Goal: Task Accomplishment & Management: Use online tool/utility

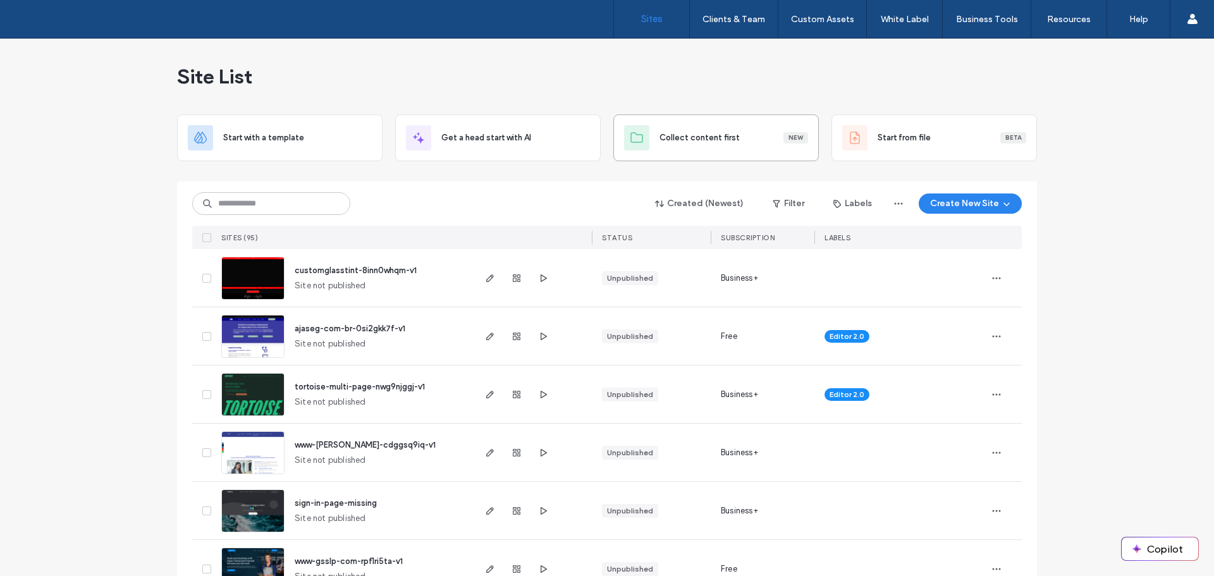
click at [553, 181] on div at bounding box center [607, 176] width 860 height 10
click at [519, 185] on div "Created (Newest) Filter Labels Create New Site SITES (95) STATUS SUBSCRIPTION L…" at bounding box center [607, 215] width 830 height 68
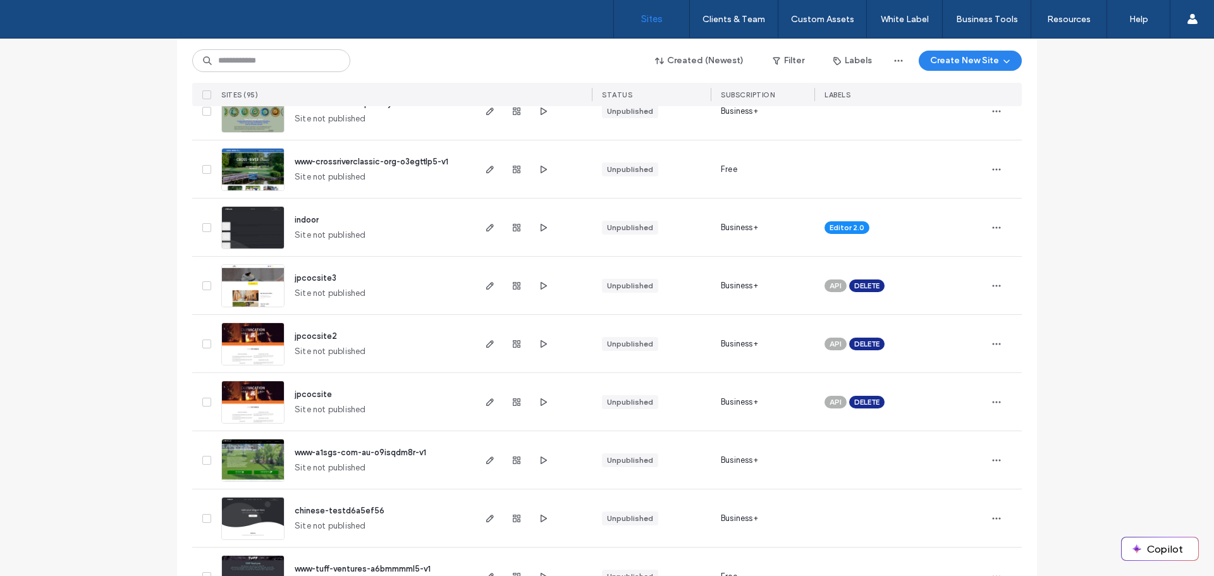
scroll to position [379, 0]
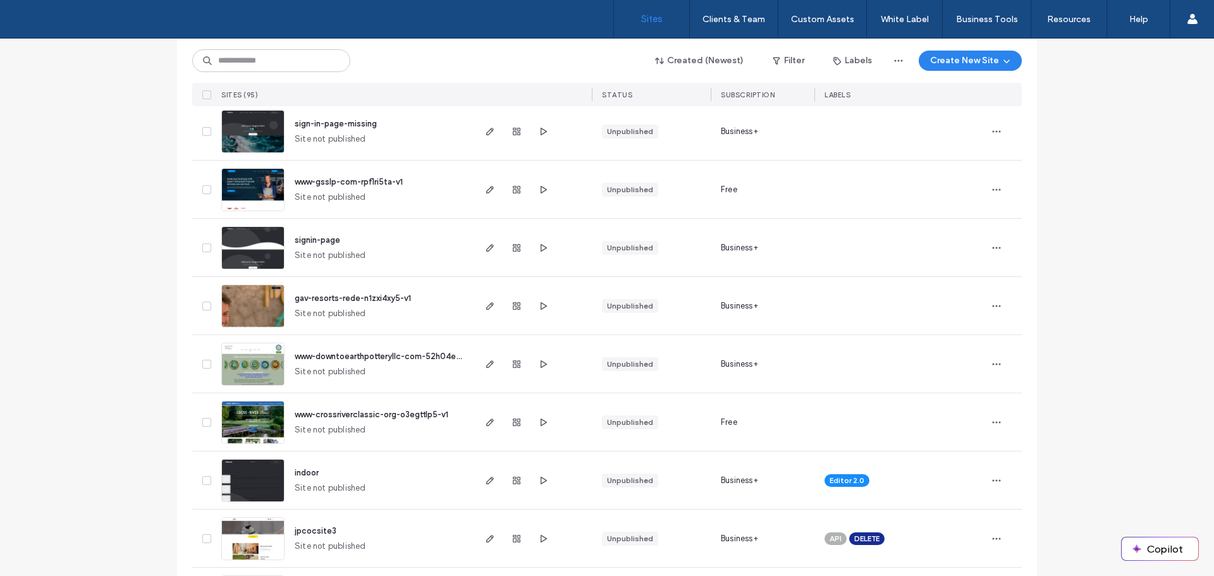
click at [252, 242] on img at bounding box center [253, 270] width 62 height 86
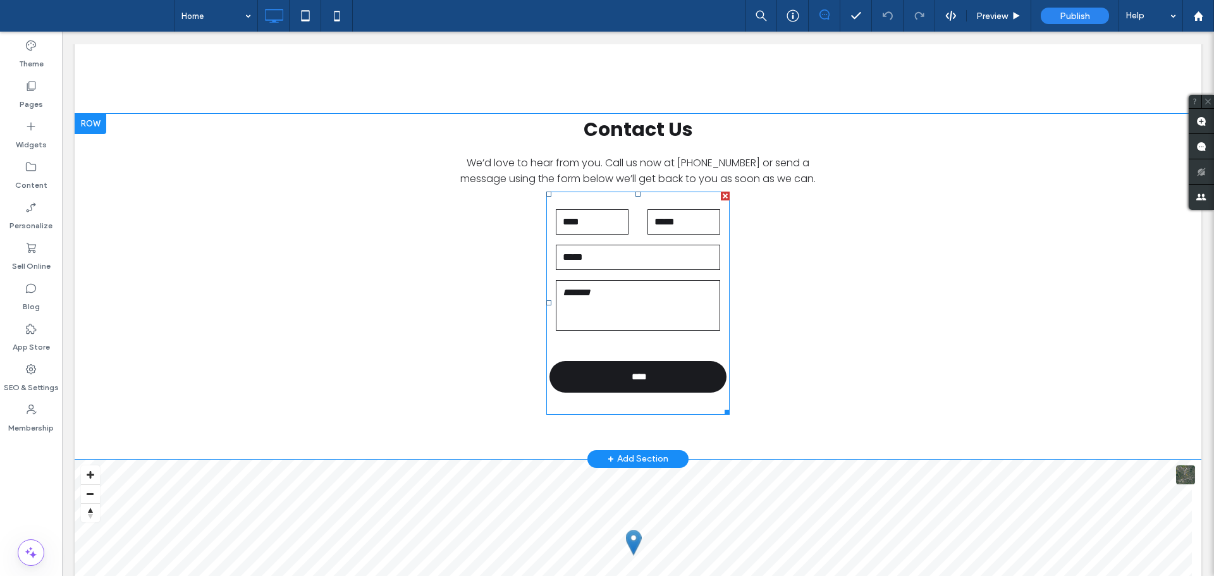
scroll to position [2846, 0]
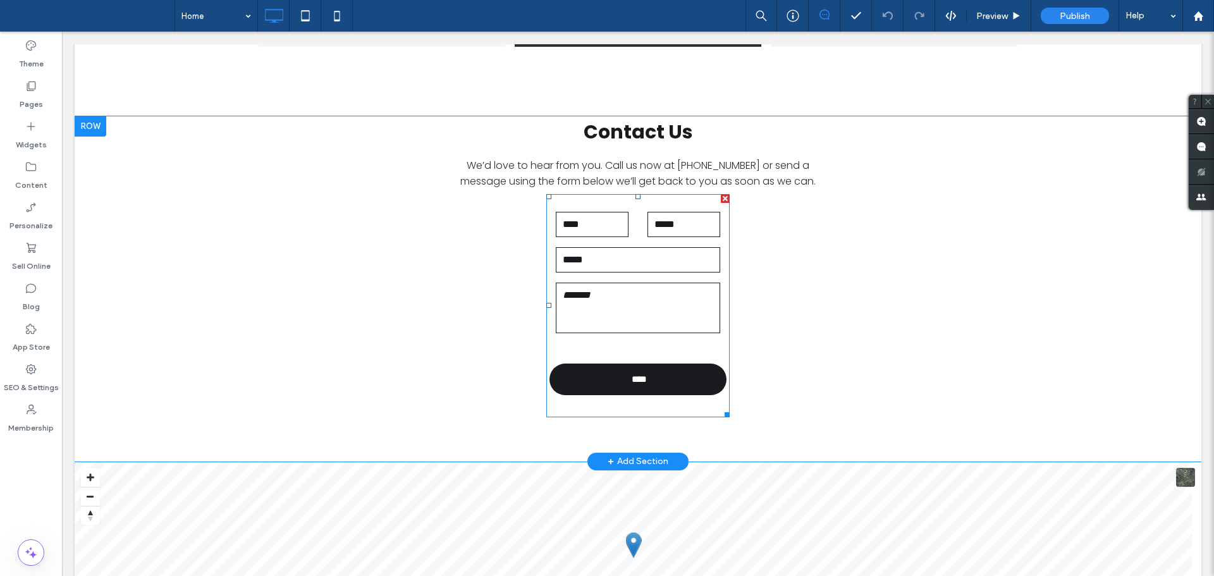
click at [646, 252] on input "email" at bounding box center [638, 259] width 164 height 25
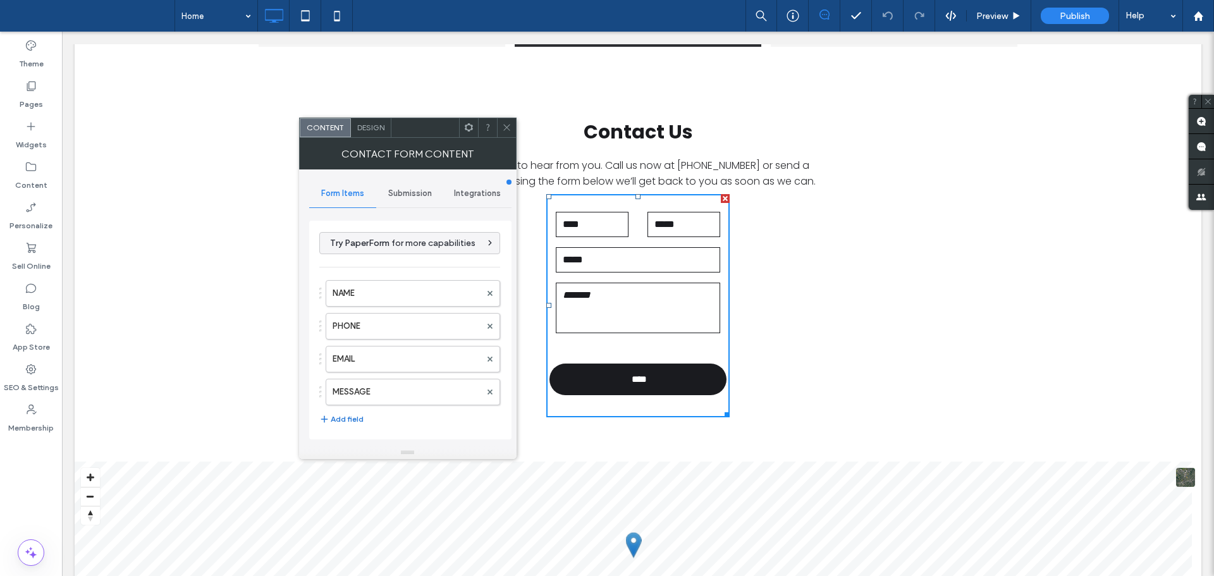
click at [347, 420] on button "Add field" at bounding box center [341, 419] width 44 height 15
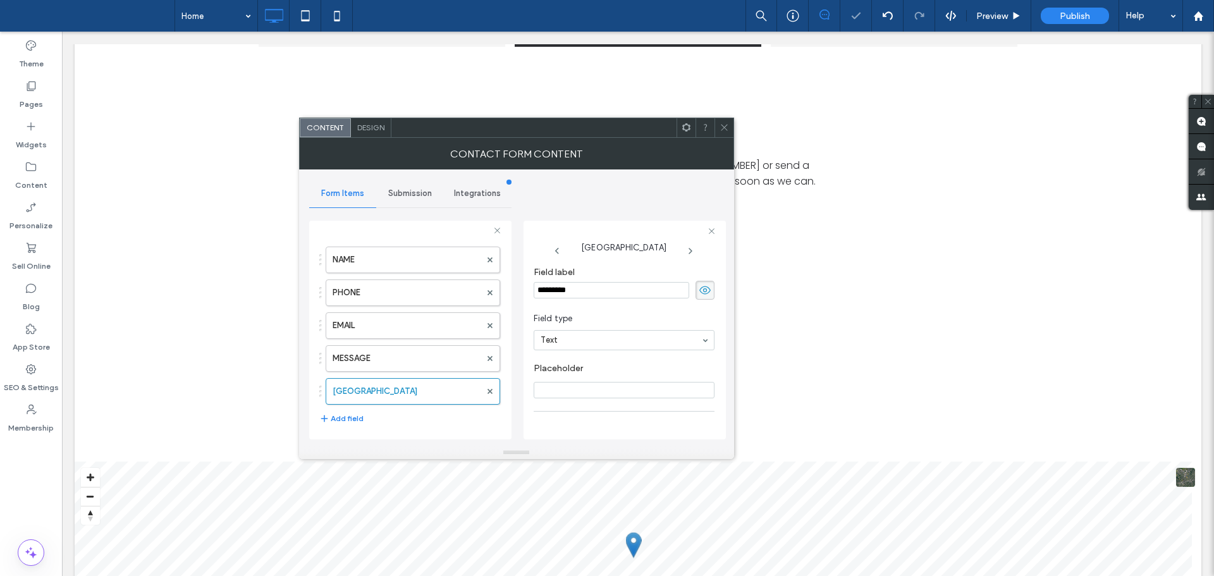
scroll to position [190, 0]
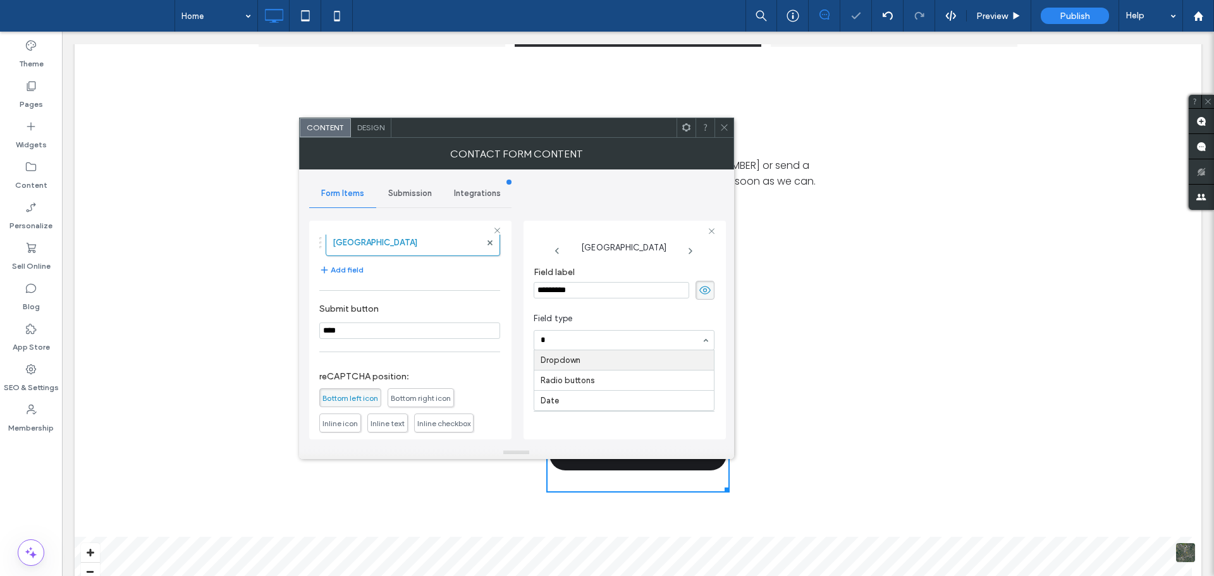
type input "**"
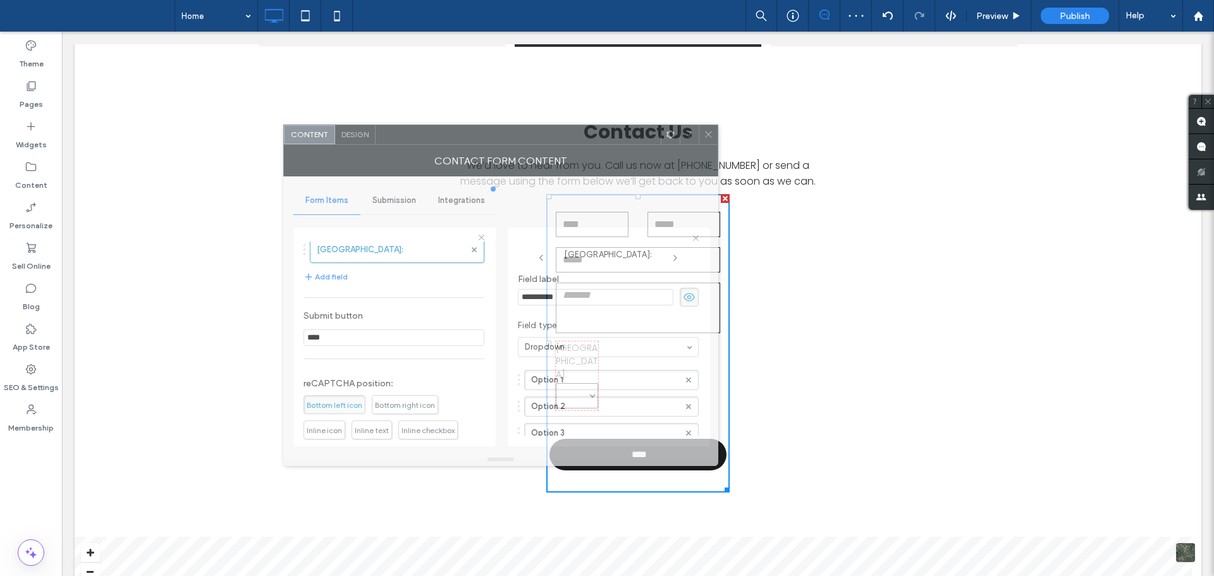
drag, startPoint x: 595, startPoint y: 136, endPoint x: 255, endPoint y: 143, distance: 340.3
click at [376, 143] on div at bounding box center [518, 134] width 285 height 19
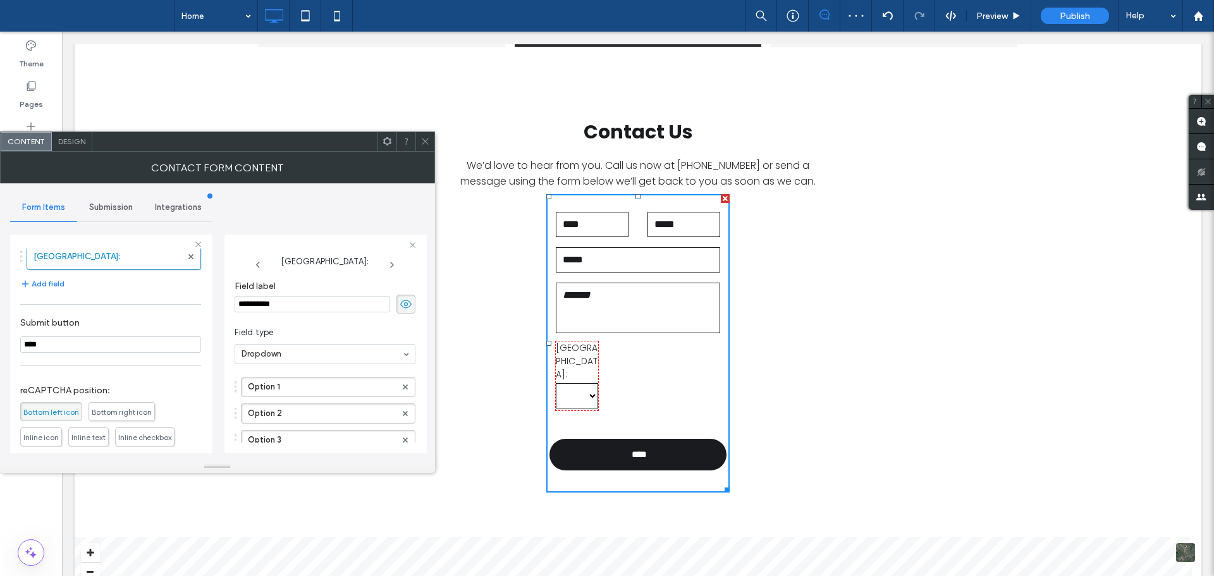
click at [580, 380] on div at bounding box center [577, 375] width 42 height 69
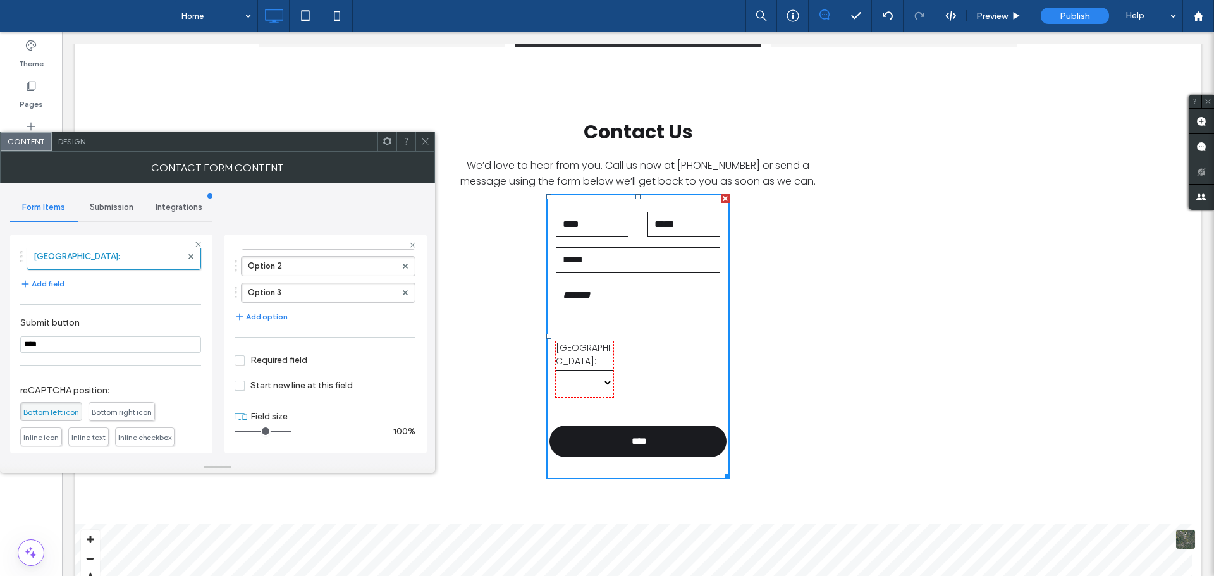
drag, startPoint x: 297, startPoint y: 428, endPoint x: 332, endPoint y: 428, distance: 35.4
type input "**"
click at [292, 431] on input "range" at bounding box center [263, 431] width 57 height 1
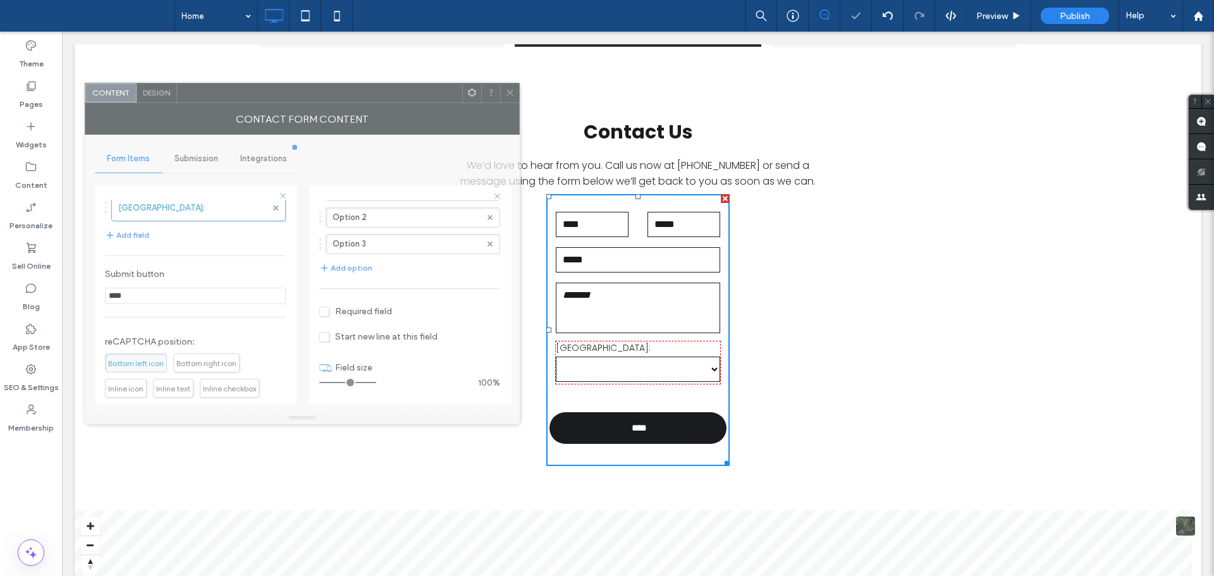
drag, startPoint x: 401, startPoint y: 104, endPoint x: 421, endPoint y: 80, distance: 30.5
click at [422, 83] on div at bounding box center [319, 92] width 285 height 19
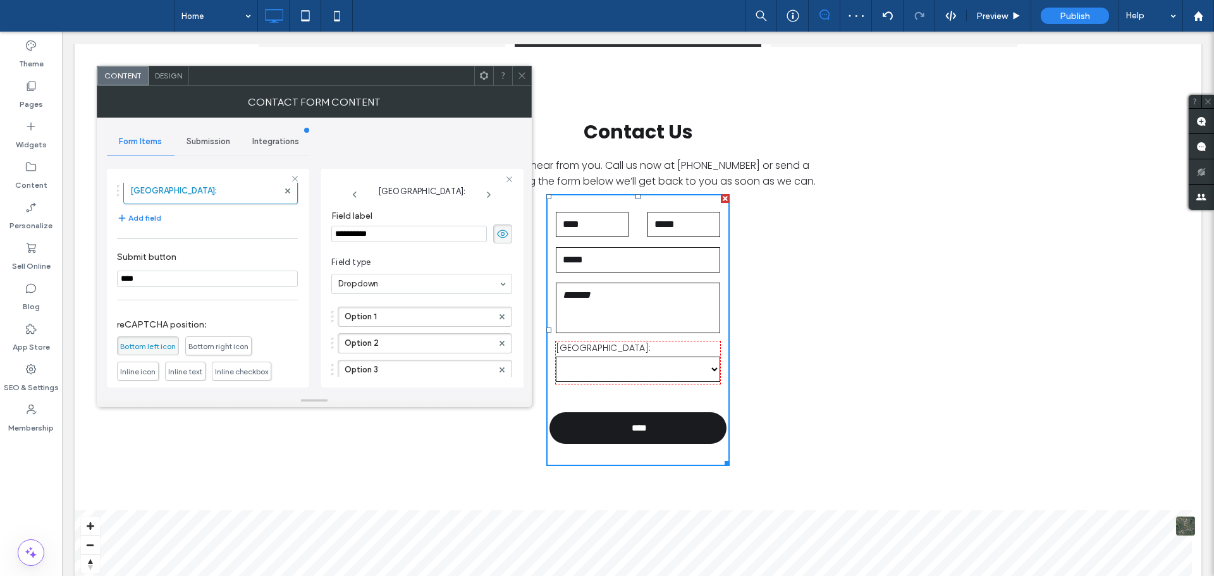
scroll to position [0, 0]
click at [399, 235] on input "**********" at bounding box center [409, 238] width 156 height 16
type input "****"
click at [376, 149] on div "Form Items Submission Integrations Try PaperForm for more capabilities NAME PHO…" at bounding box center [314, 256] width 415 height 277
click at [624, 365] on div at bounding box center [638, 362] width 164 height 42
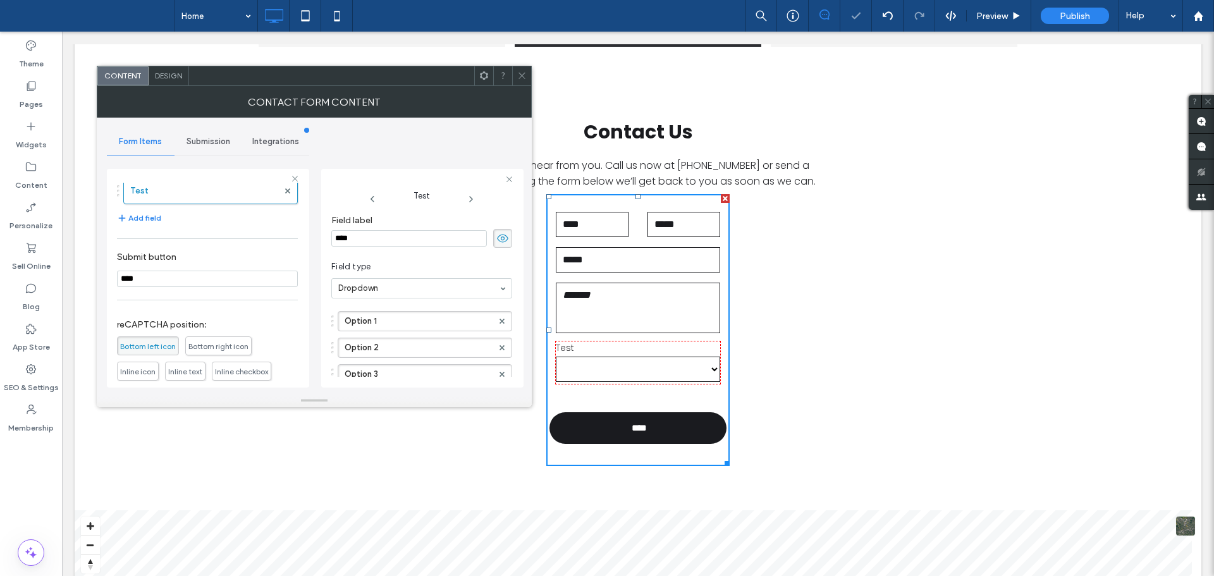
click at [687, 369] on div at bounding box center [638, 362] width 164 height 42
drag, startPoint x: 992, startPoint y: 16, endPoint x: 902, endPoint y: 96, distance: 120.9
click at [992, 16] on span "Preview" at bounding box center [992, 16] width 32 height 11
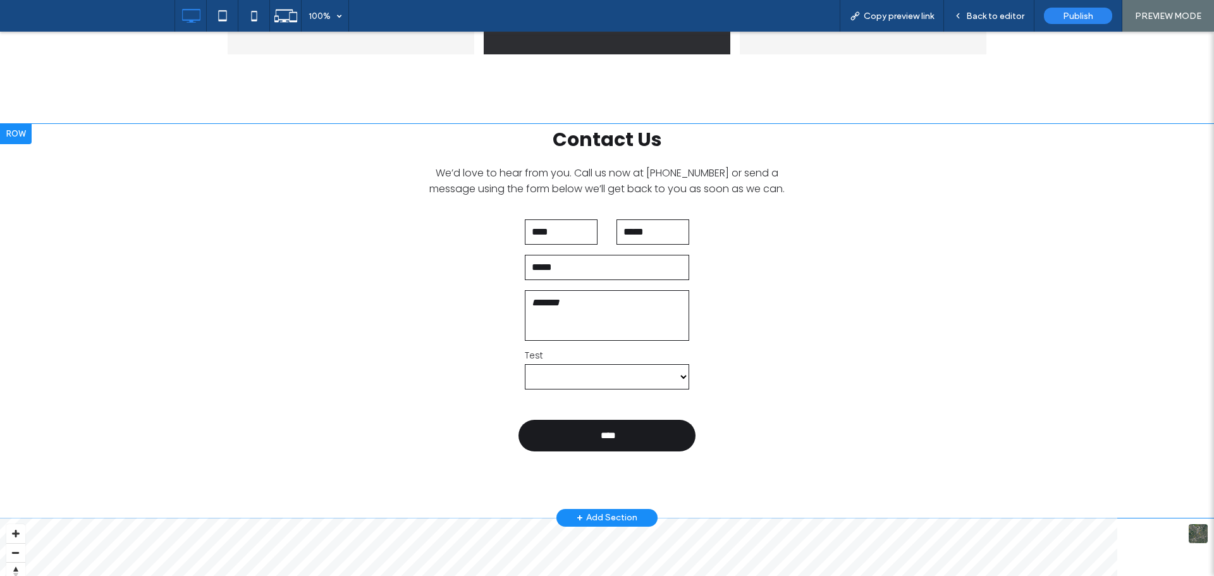
scroll to position [2860, 0]
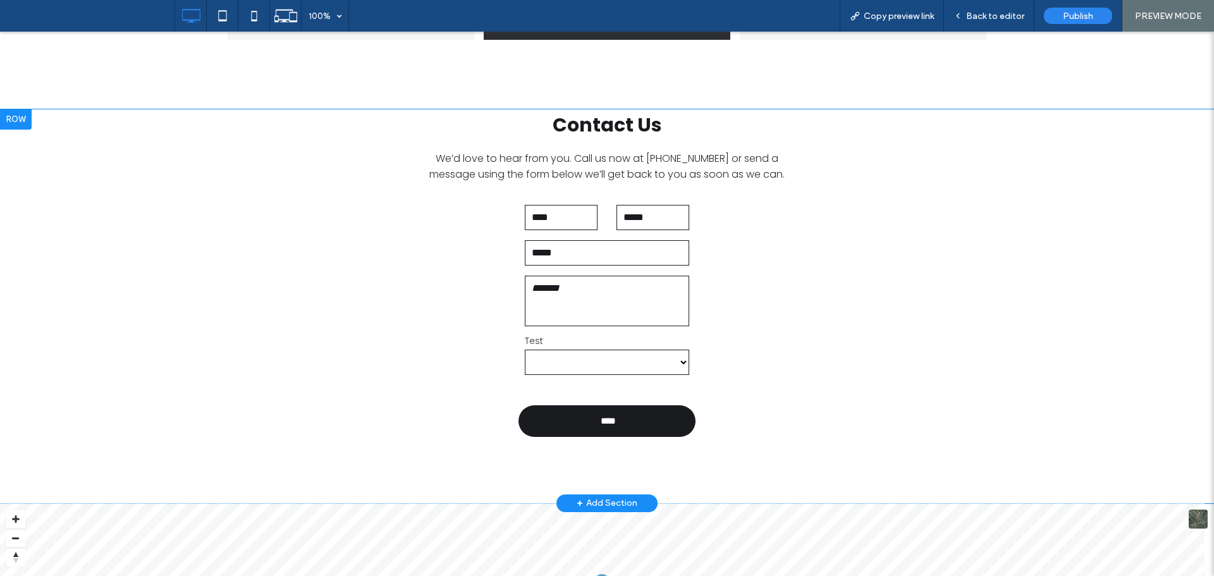
click at [660, 360] on select "******** ******** ********" at bounding box center [607, 362] width 164 height 25
click at [630, 361] on select "******** ******** ********" at bounding box center [607, 362] width 164 height 25
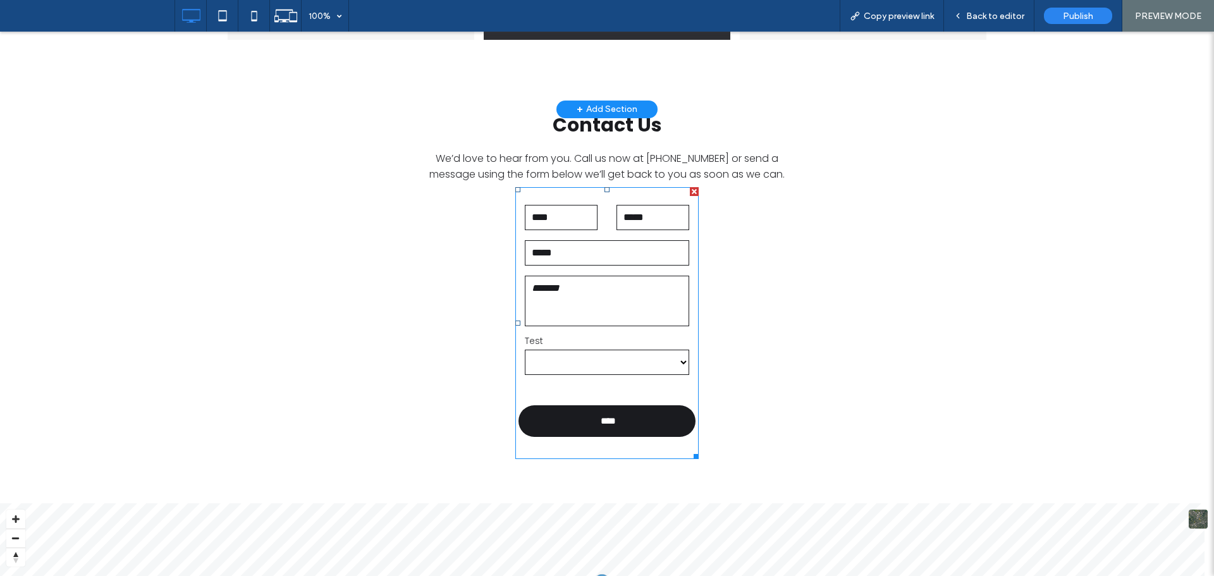
drag, startPoint x: 591, startPoint y: 362, endPoint x: 905, endPoint y: 83, distance: 420.1
click at [595, 361] on select "******** ******** ********" at bounding box center [607, 362] width 164 height 25
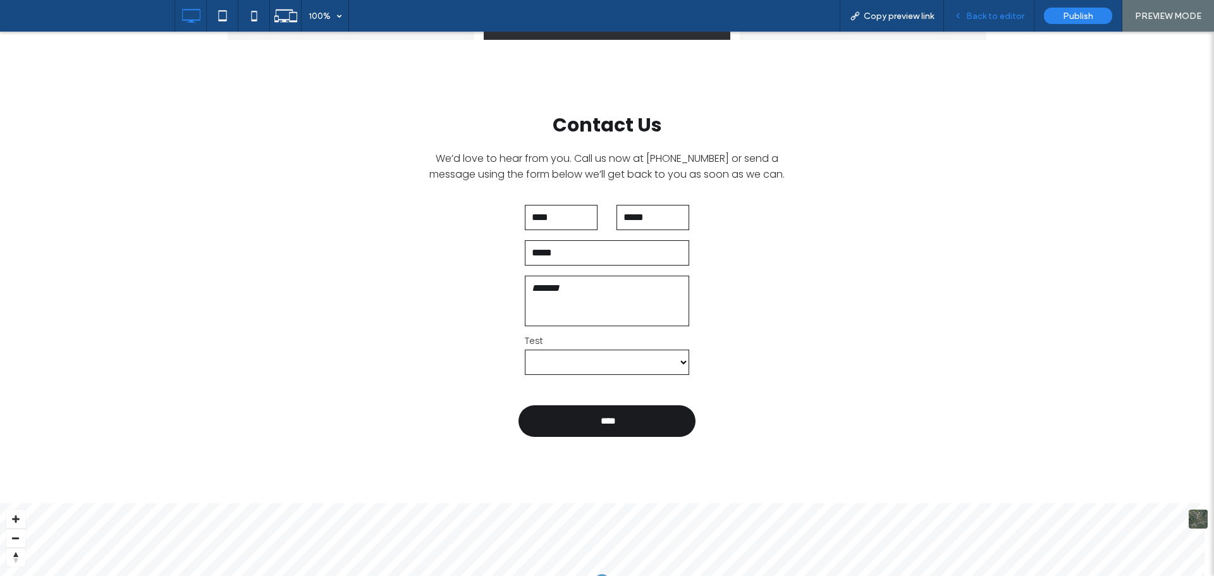
click at [983, 15] on span "Back to editor" at bounding box center [995, 16] width 58 height 11
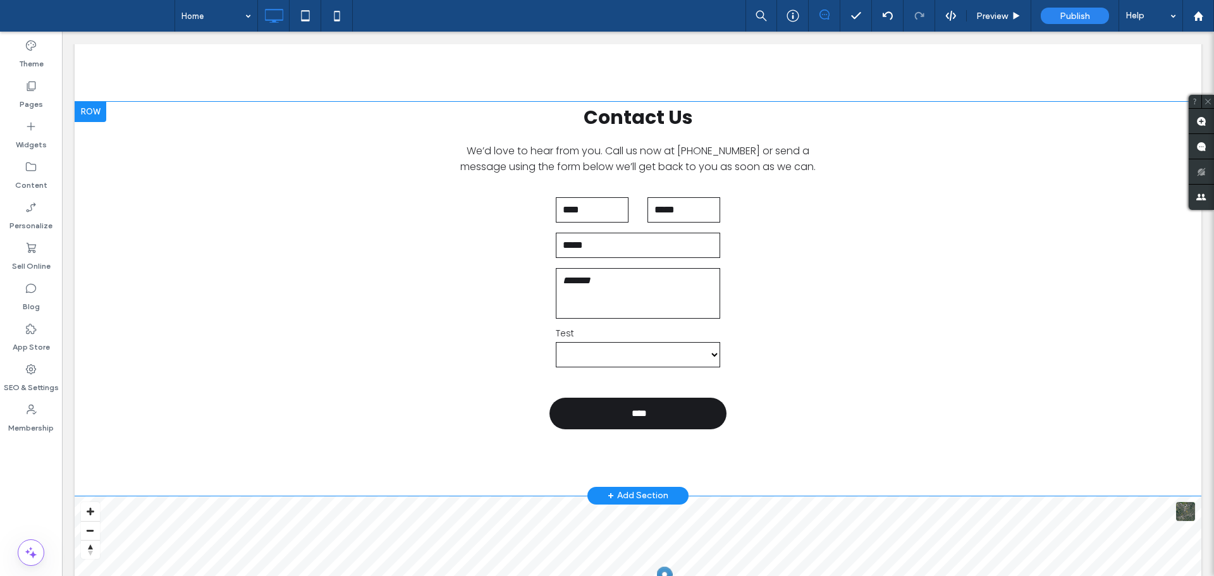
scroll to position [2846, 0]
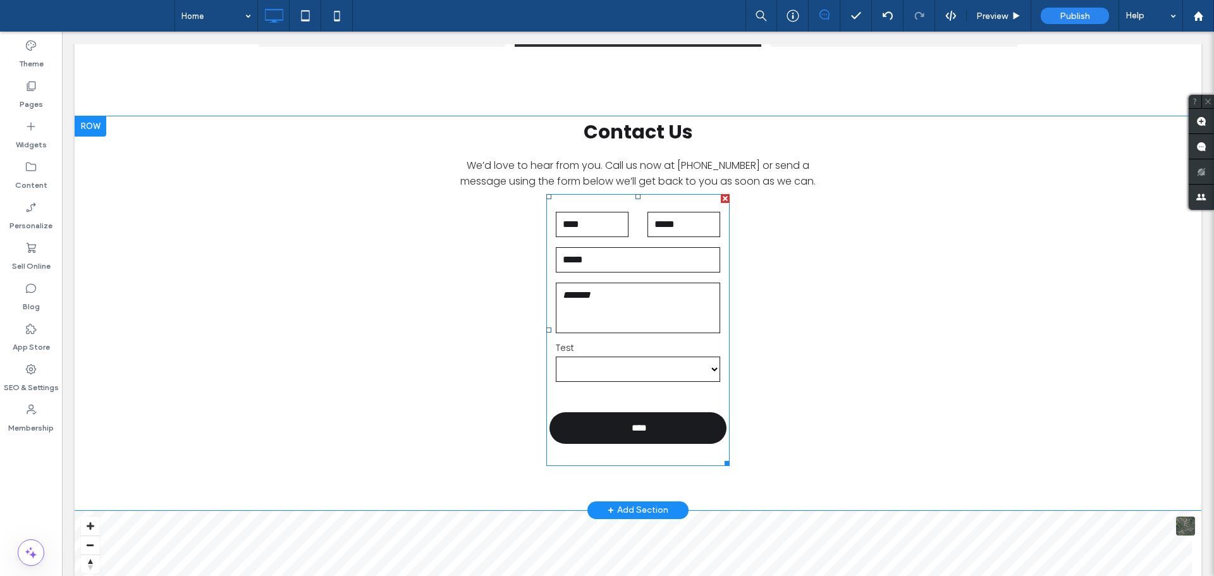
click at [612, 341] on label "Test" at bounding box center [638, 347] width 164 height 13
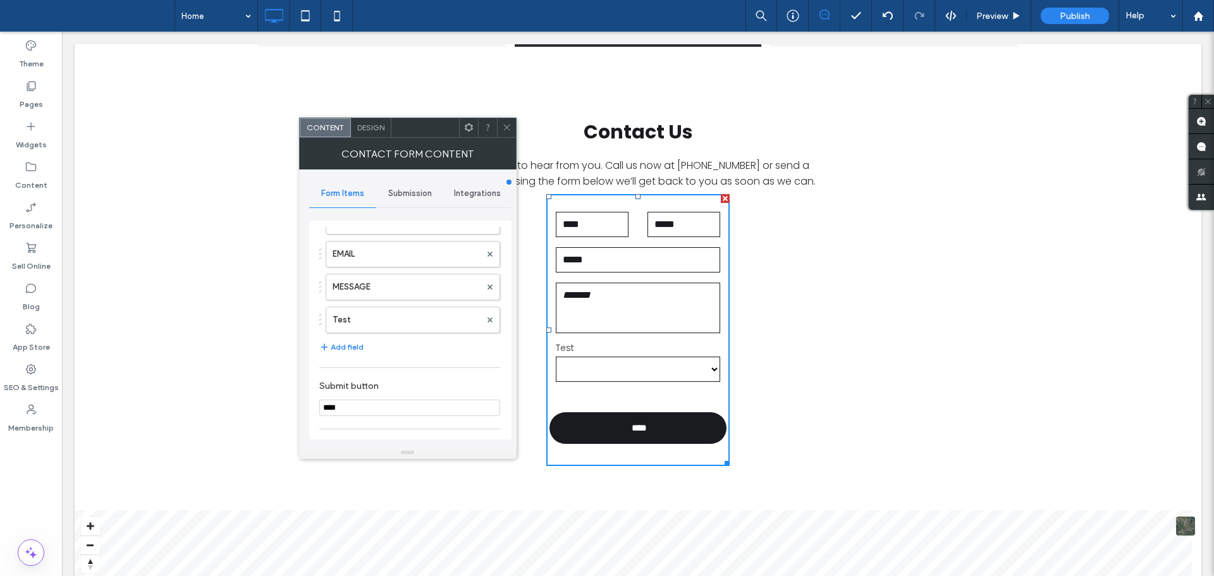
scroll to position [190, 0]
click at [391, 236] on label "Test" at bounding box center [407, 235] width 148 height 25
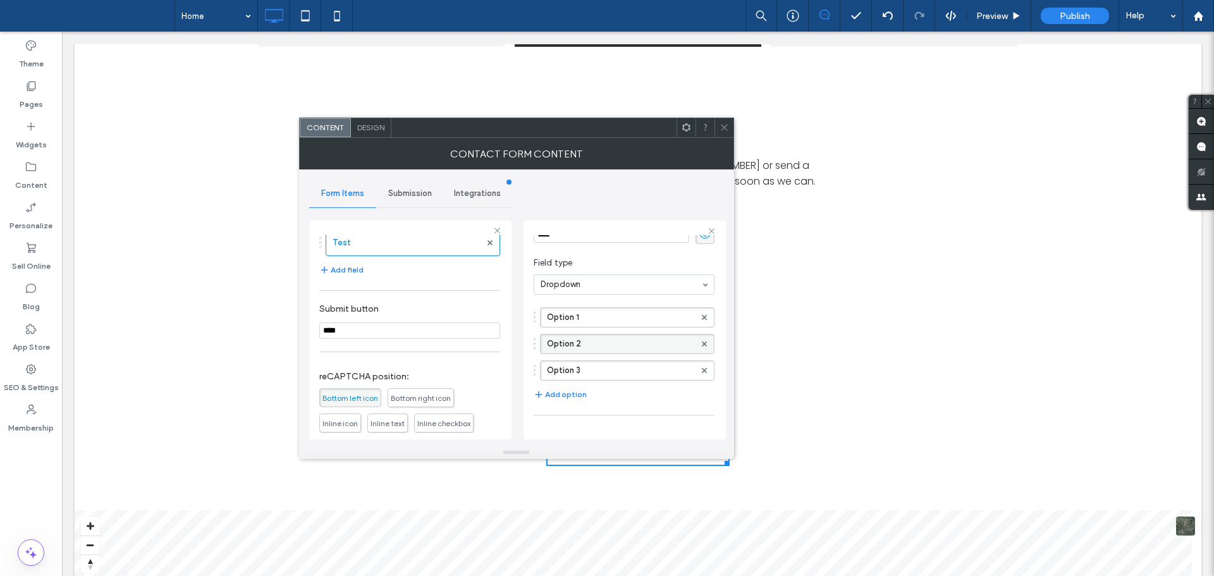
scroll to position [63, 0]
click at [611, 310] on label "Option 1" at bounding box center [621, 309] width 148 height 19
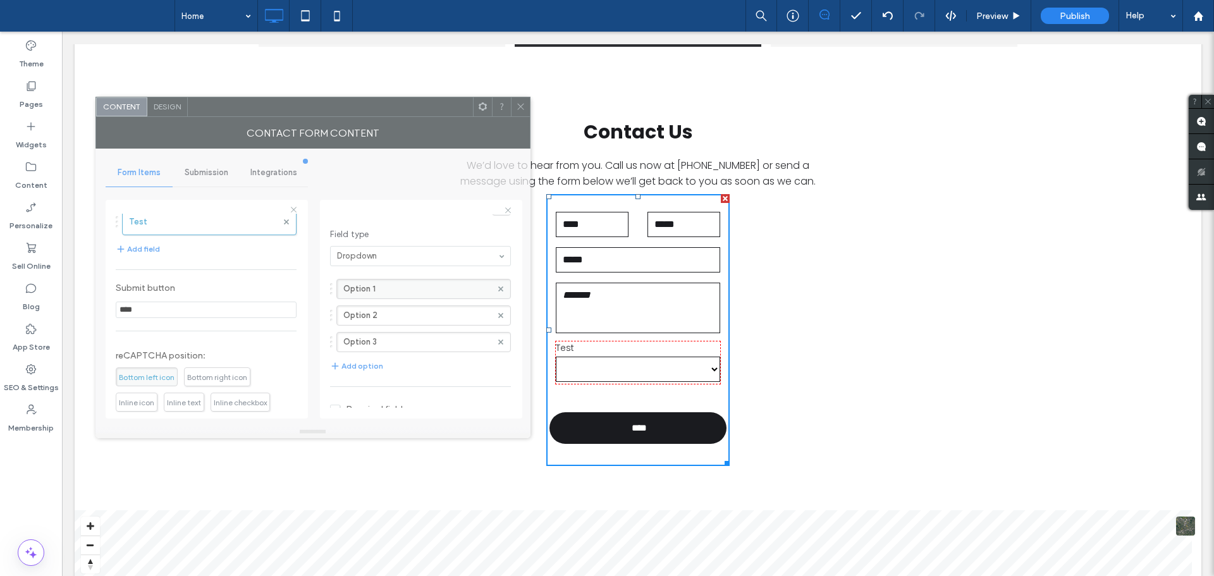
drag, startPoint x: 407, startPoint y: 111, endPoint x: 308, endPoint y: 101, distance: 99.8
click at [308, 99] on div at bounding box center [330, 106] width 285 height 19
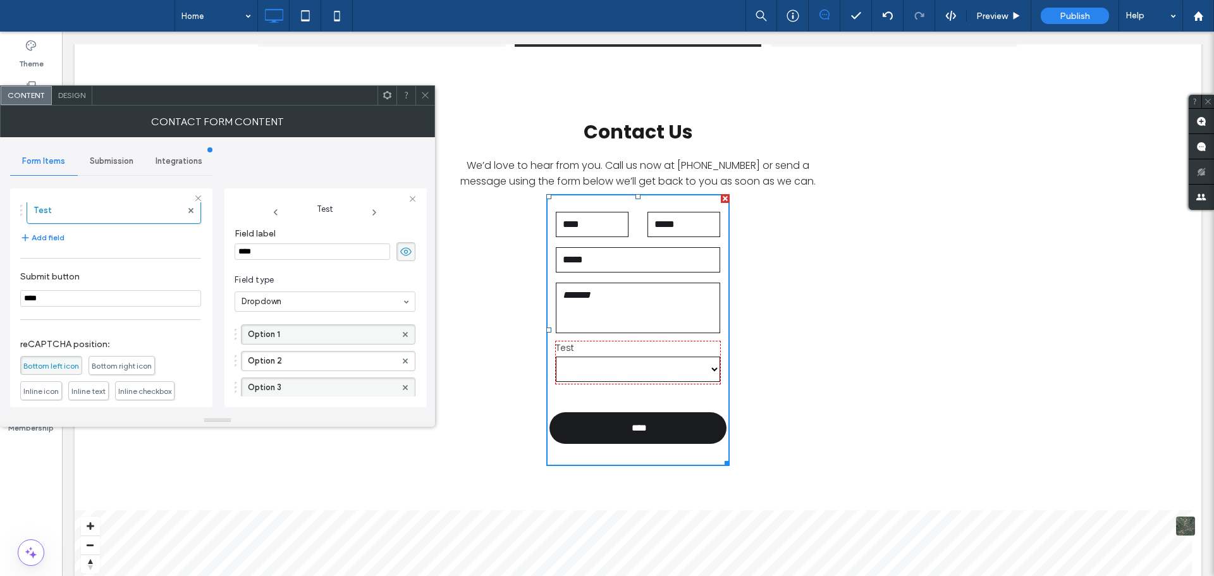
scroll to position [0, 0]
click at [403, 340] on icon at bounding box center [405, 340] width 5 height 5
click at [403, 339] on icon at bounding box center [405, 340] width 5 height 5
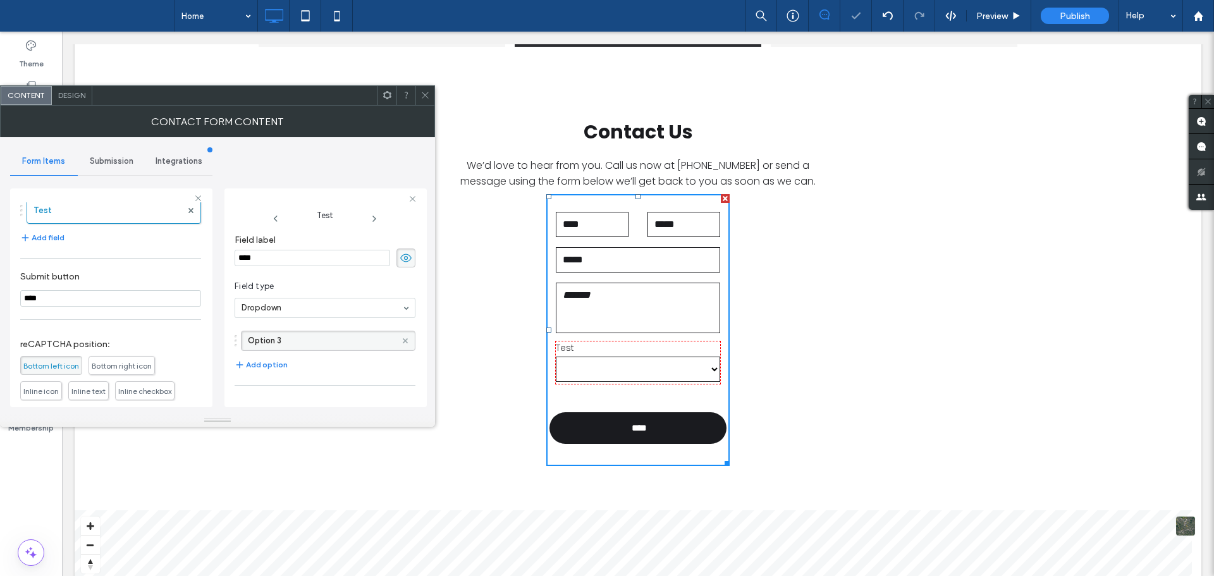
click at [403, 340] on use at bounding box center [405, 340] width 5 height 5
click at [403, 339] on use at bounding box center [405, 340] width 5 height 5
drag, startPoint x: 307, startPoint y: 339, endPoint x: 223, endPoint y: 338, distance: 84.1
click at [223, 338] on div "Form Items Submission Integrations Try PaperForm for more capabilities NAME PHO…" at bounding box center [217, 275] width 415 height 277
click at [307, 340] on label "Option 3" at bounding box center [322, 340] width 148 height 19
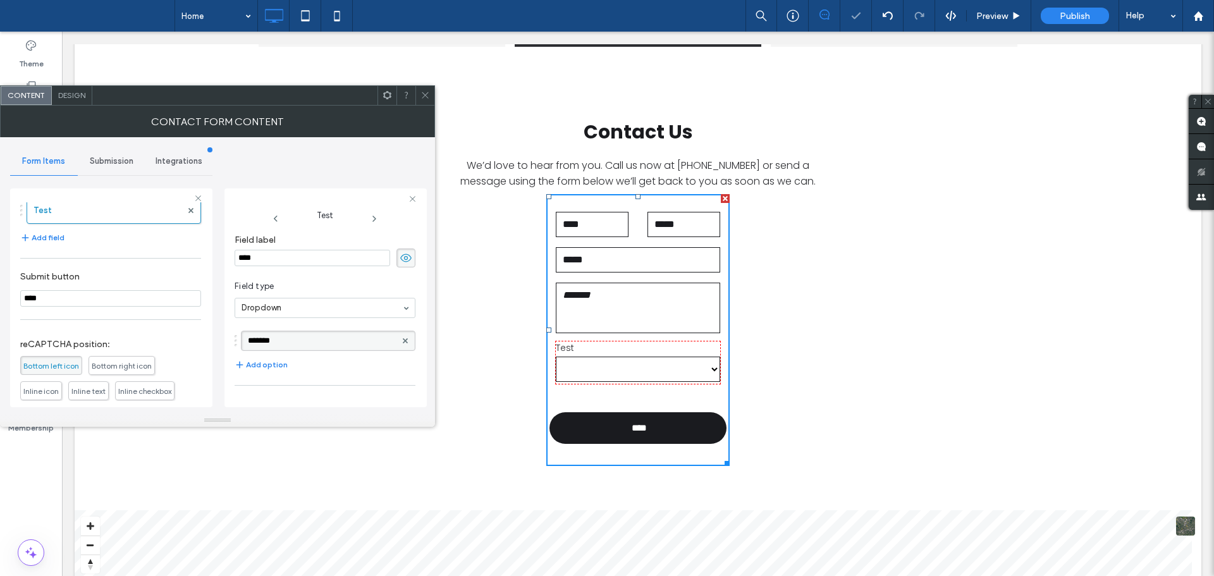
type input "********"
click at [271, 362] on button "Add option" at bounding box center [261, 364] width 53 height 15
click at [302, 366] on label "New Option" at bounding box center [322, 367] width 148 height 19
type input "********"
click at [266, 391] on button "Add option" at bounding box center [261, 391] width 53 height 15
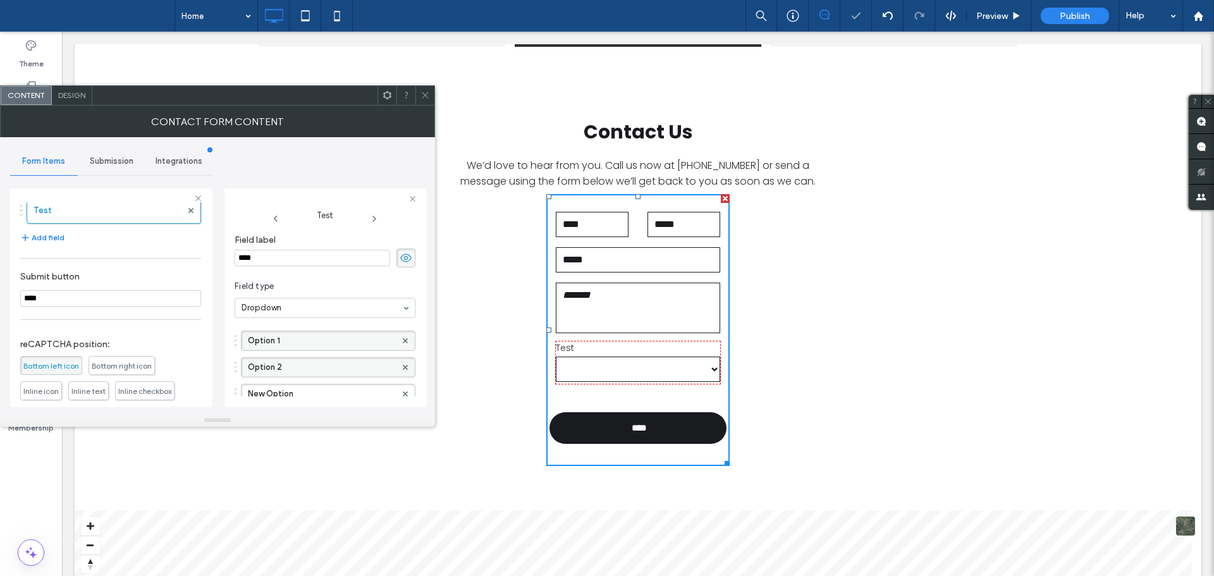
click at [313, 381] on div "Option 1 Option 2 New Option" at bounding box center [325, 364] width 181 height 80
click at [319, 394] on label "New Option" at bounding box center [322, 393] width 148 height 19
type input "********"
click at [628, 366] on div at bounding box center [638, 362] width 164 height 42
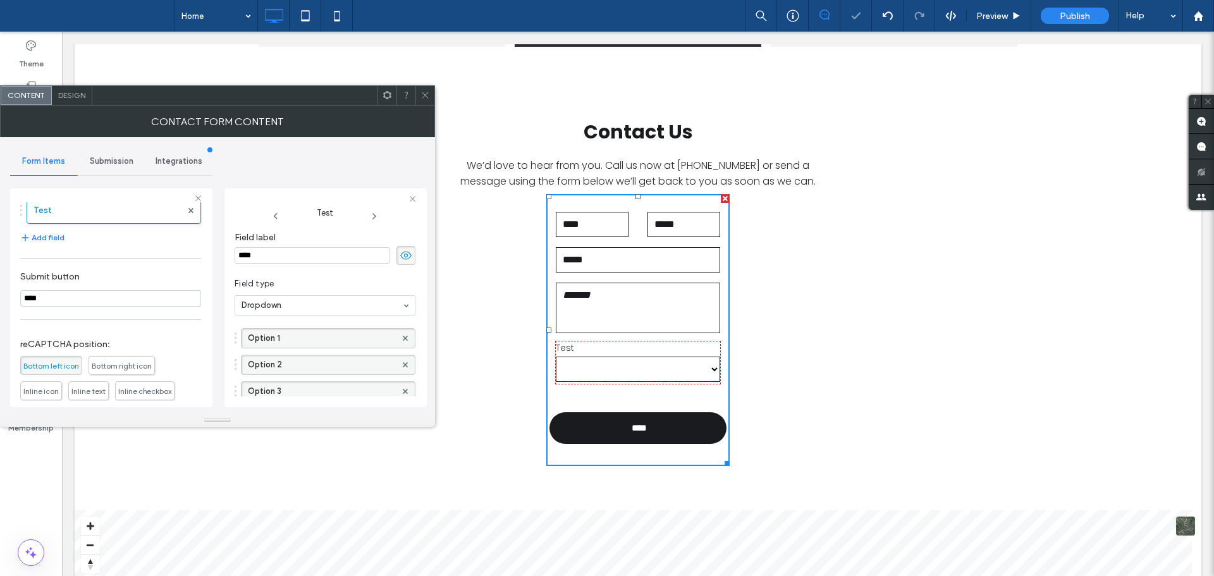
click at [652, 369] on div at bounding box center [638, 362] width 164 height 42
drag, startPoint x: 652, startPoint y: 369, endPoint x: 644, endPoint y: 368, distance: 8.2
click at [649, 369] on div at bounding box center [638, 362] width 164 height 42
click at [331, 280] on span "Field type" at bounding box center [323, 284] width 176 height 13
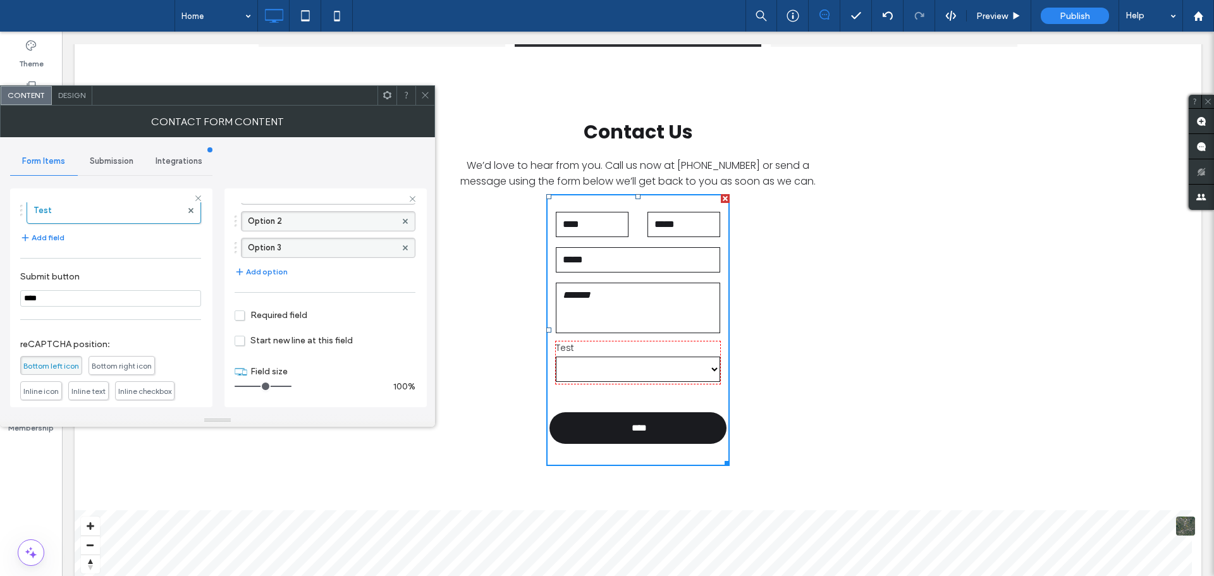
scroll to position [147, 0]
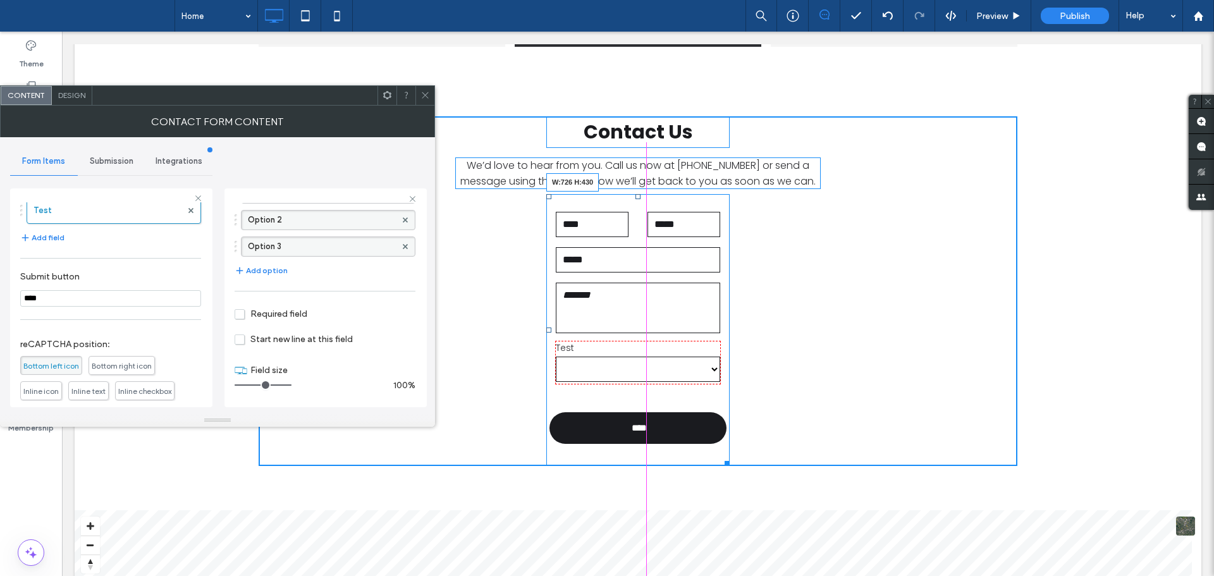
drag, startPoint x: 722, startPoint y: 460, endPoint x: 859, endPoint y: 443, distance: 139.0
click at [730, 443] on div "NAME PHONE EMAIL MESSAGE Test ******** ******** ******** **** Thank you for con…" at bounding box center [637, 330] width 183 height 272
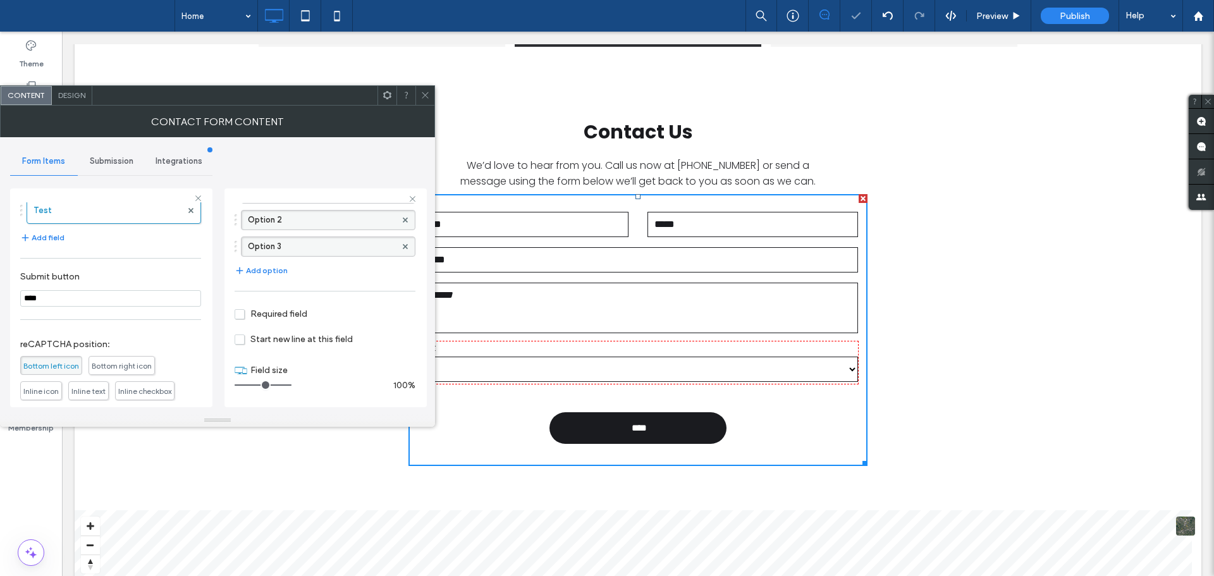
drag, startPoint x: 423, startPoint y: 89, endPoint x: 433, endPoint y: 93, distance: 10.5
click at [423, 89] on span at bounding box center [425, 95] width 9 height 19
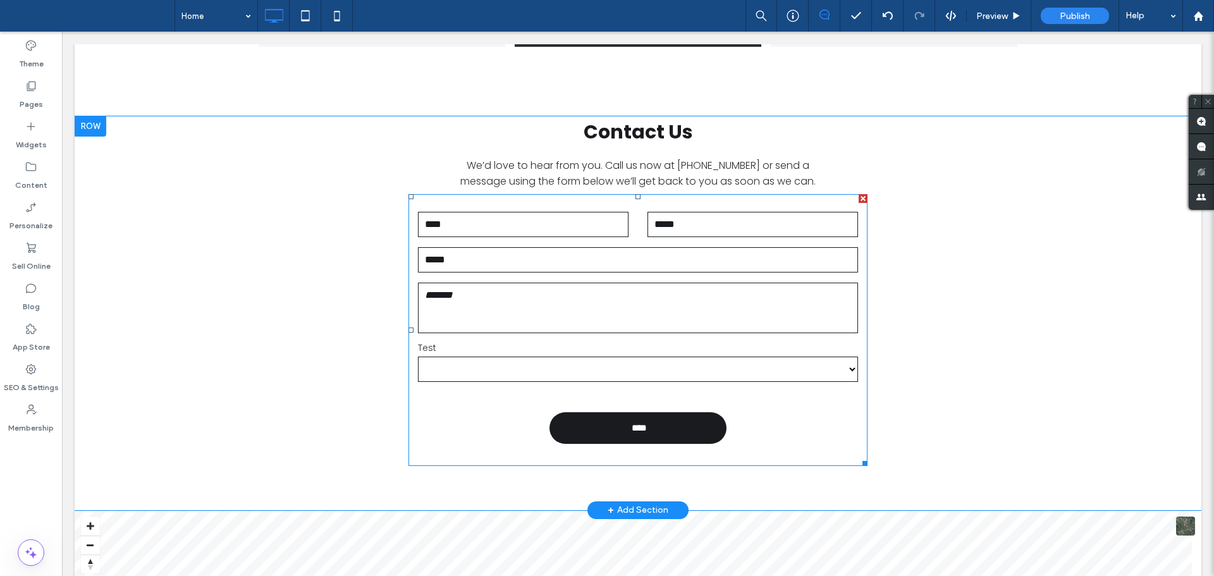
click at [739, 312] on textarea at bounding box center [638, 308] width 440 height 51
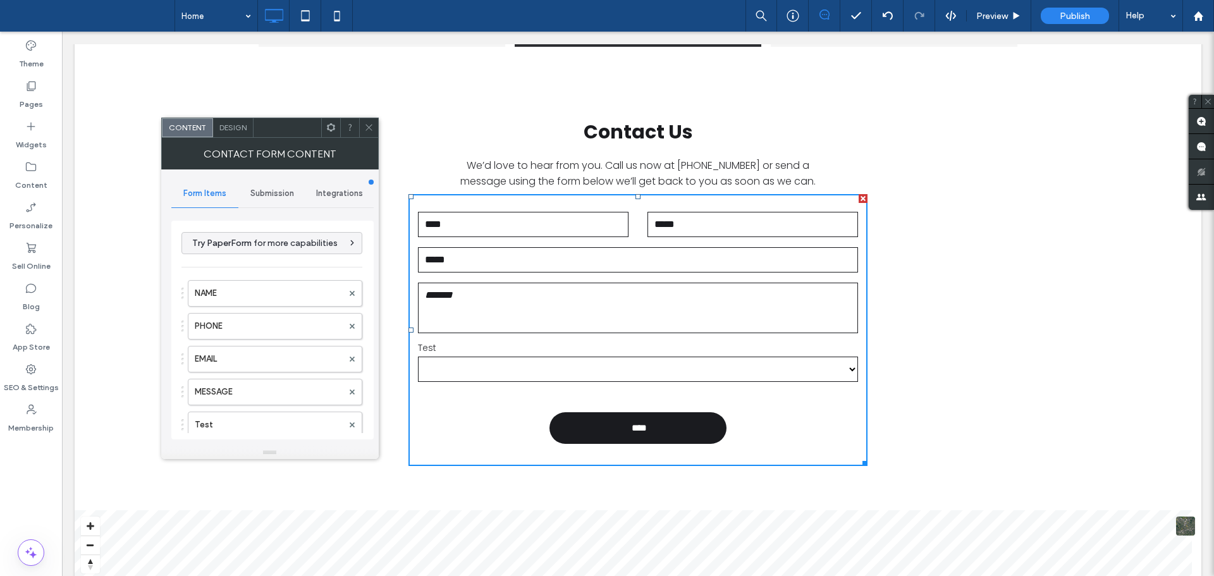
click at [238, 120] on div "Design" at bounding box center [233, 127] width 40 height 19
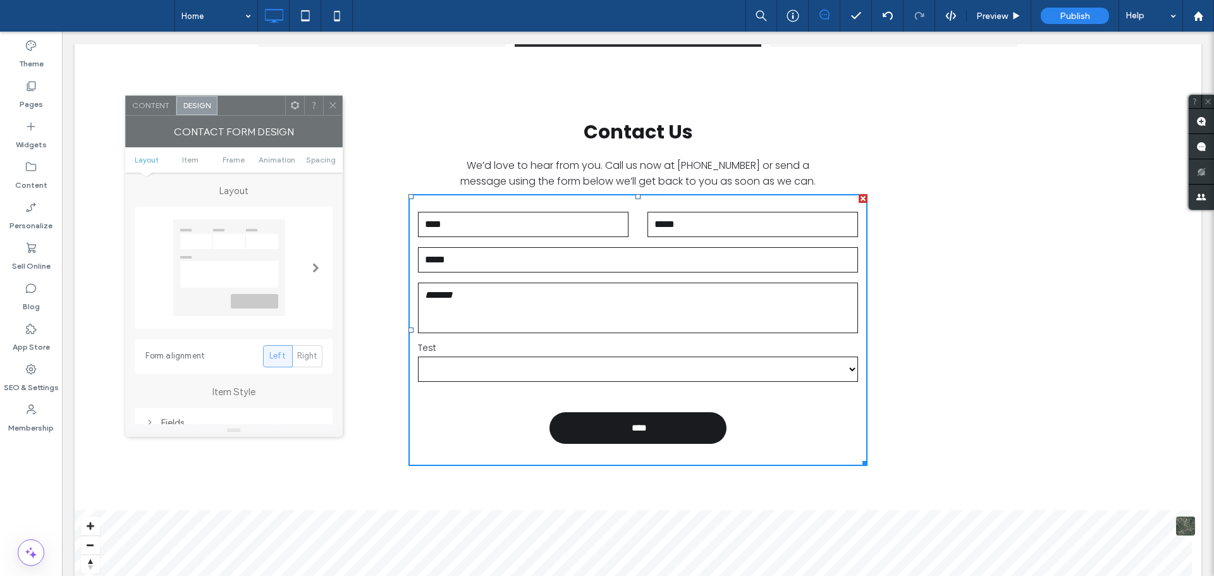
drag, startPoint x: 293, startPoint y: 129, endPoint x: 183, endPoint y: 130, distance: 110.0
click at [218, 96] on div at bounding box center [252, 105] width 68 height 19
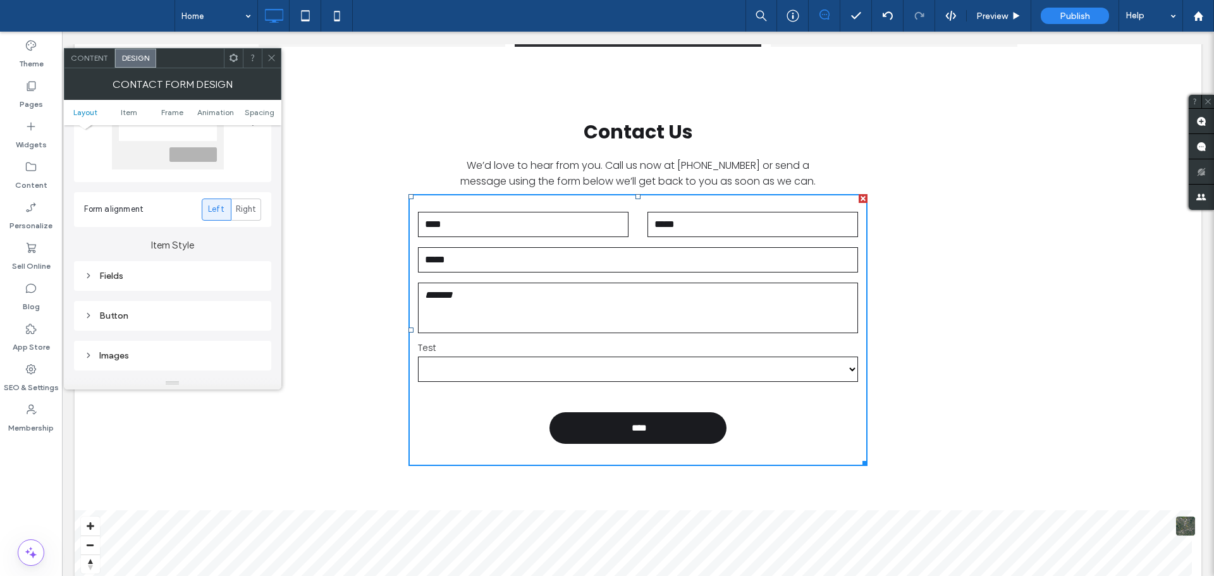
scroll to position [126, 0]
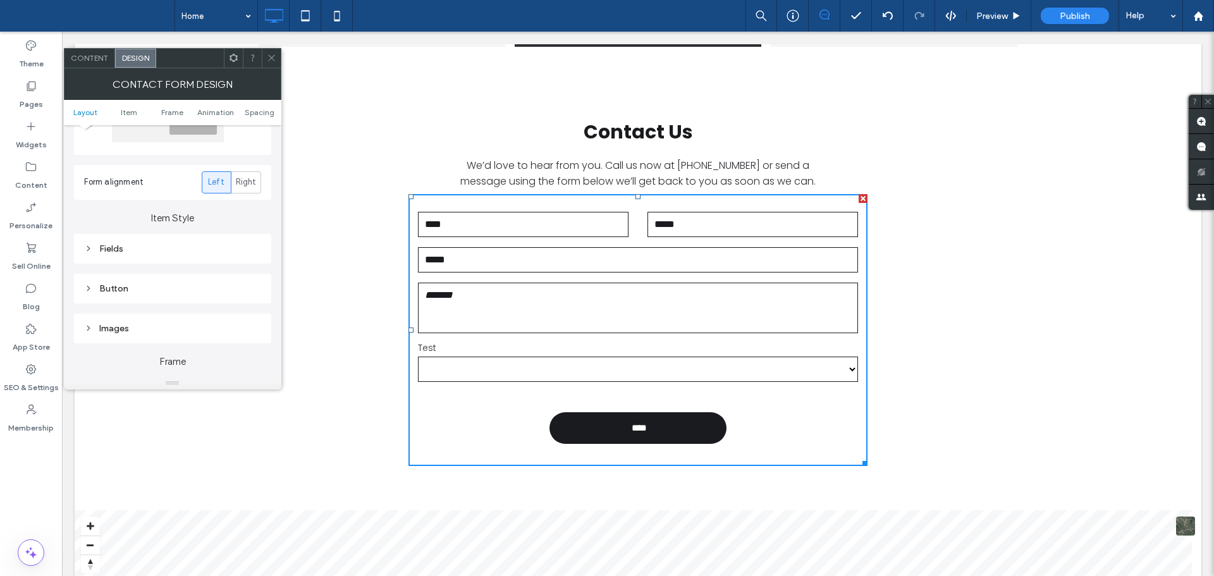
click at [179, 243] on div "Fields" at bounding box center [172, 248] width 177 height 11
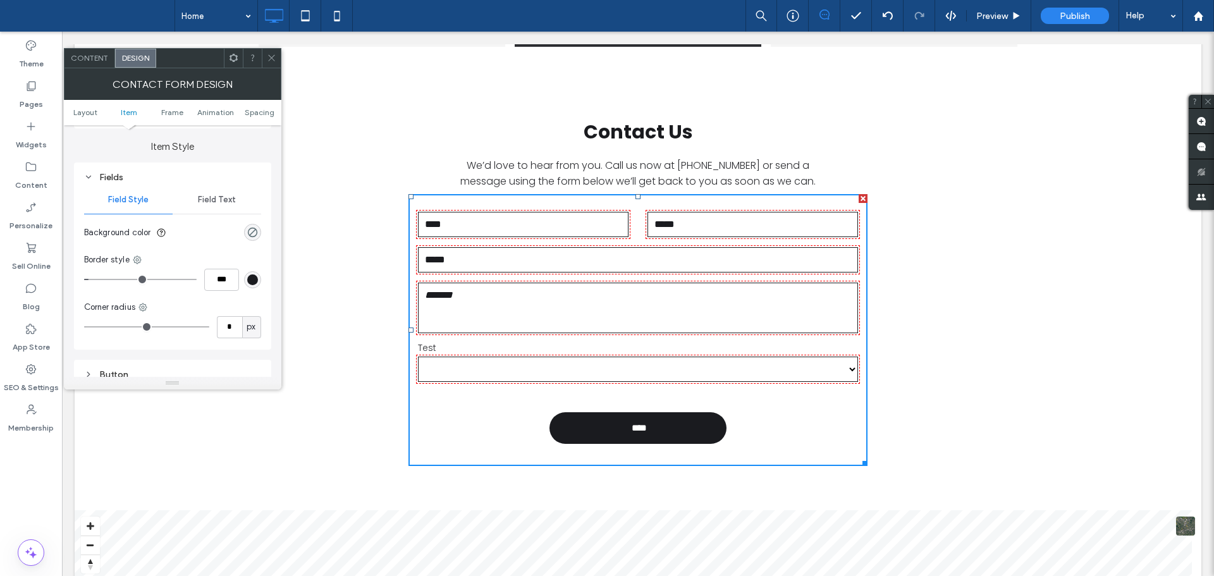
scroll to position [190, 0]
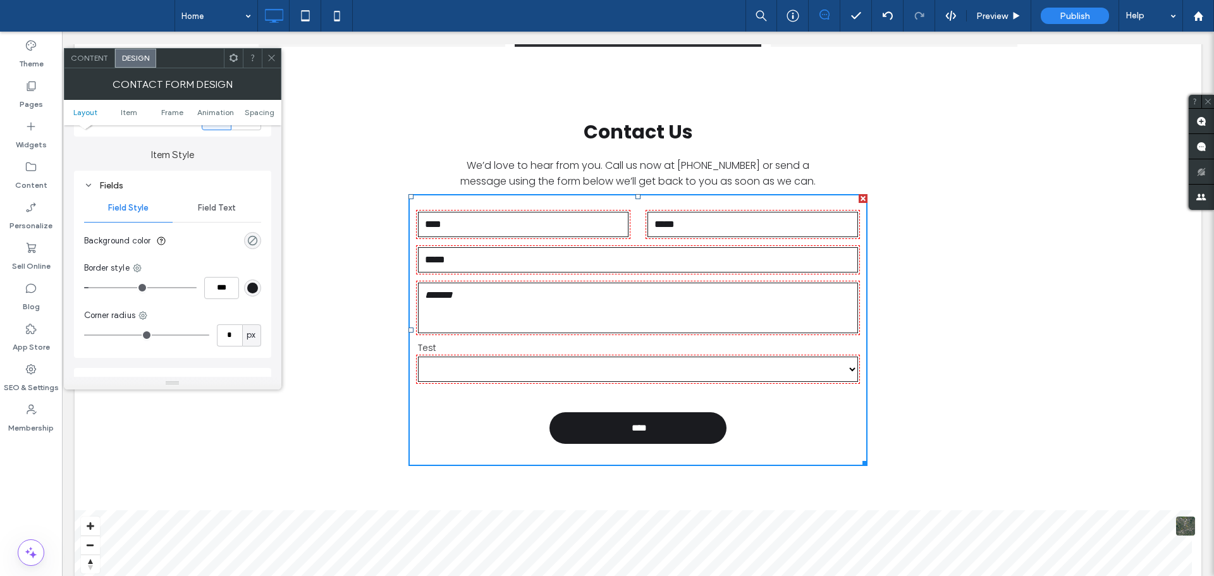
click at [252, 240] on div "rgba(0, 0, 0, 0)" at bounding box center [252, 240] width 11 height 11
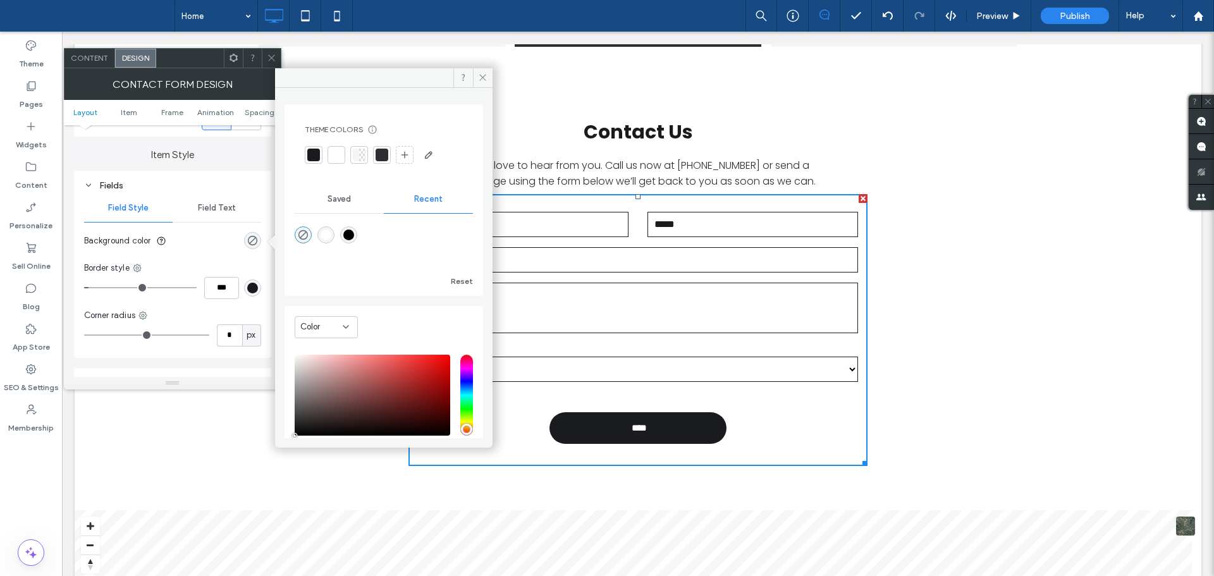
drag, startPoint x: 329, startPoint y: 235, endPoint x: 340, endPoint y: 313, distance: 78.6
click at [329, 236] on div "rgba(255, 255, 255, 1)" at bounding box center [326, 235] width 11 height 11
type input "*******"
type input "***"
type input "****"
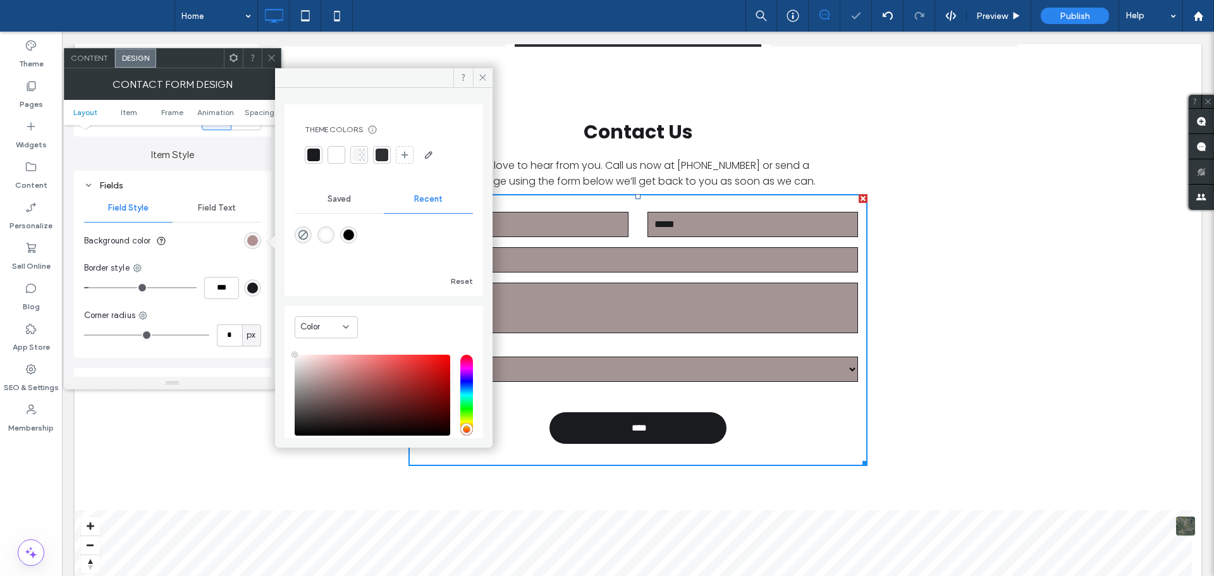
drag, startPoint x: 317, startPoint y: 380, endPoint x: 305, endPoint y: 386, distance: 13.6
click at [309, 384] on div "saturation and value" at bounding box center [373, 395] width 156 height 81
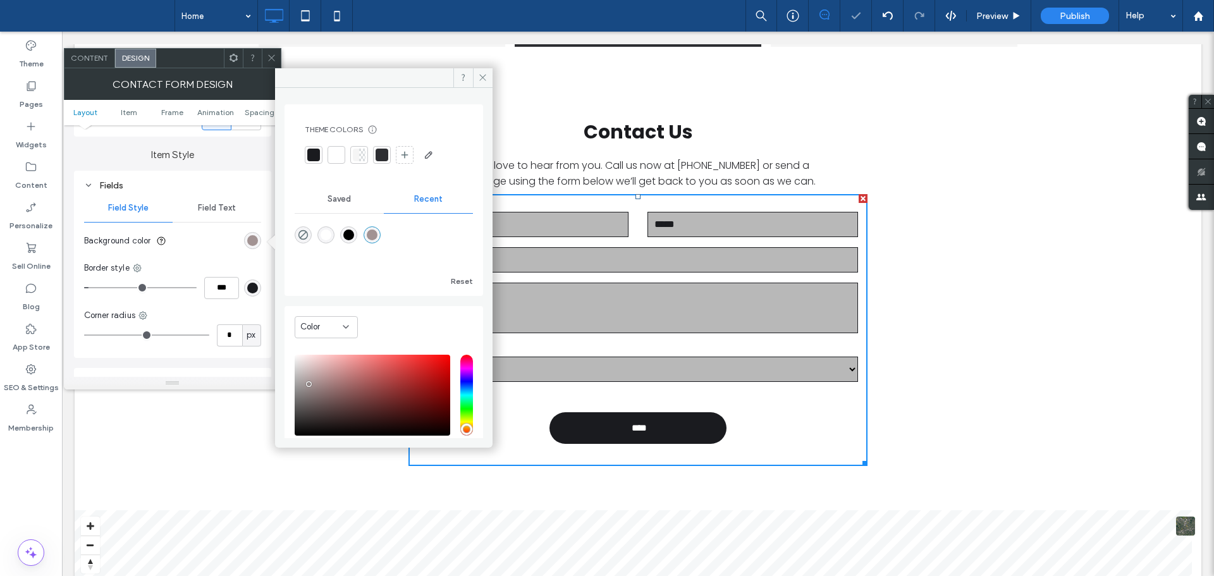
drag, startPoint x: 307, startPoint y: 386, endPoint x: 283, endPoint y: 375, distance: 26.3
click at [283, 375] on div "Theme Colors Save time with Theme Colors Create a color palette to instantly ad…" at bounding box center [384, 263] width 218 height 350
type input "*******"
click at [218, 212] on span "Field Text" at bounding box center [217, 208] width 38 height 10
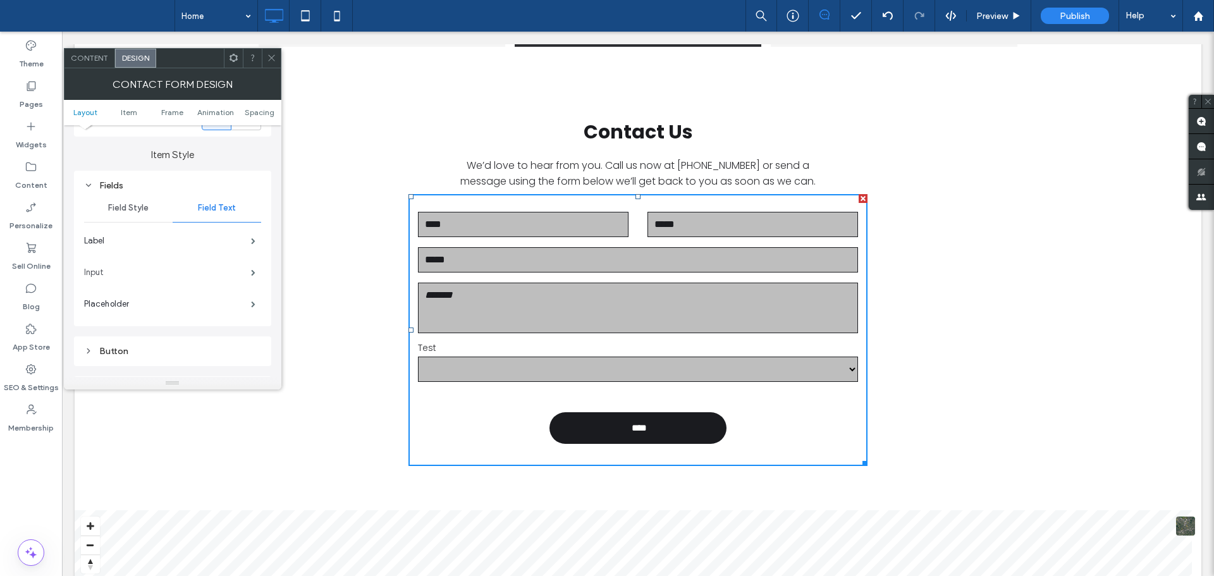
click at [182, 272] on label "Input" at bounding box center [167, 272] width 167 height 25
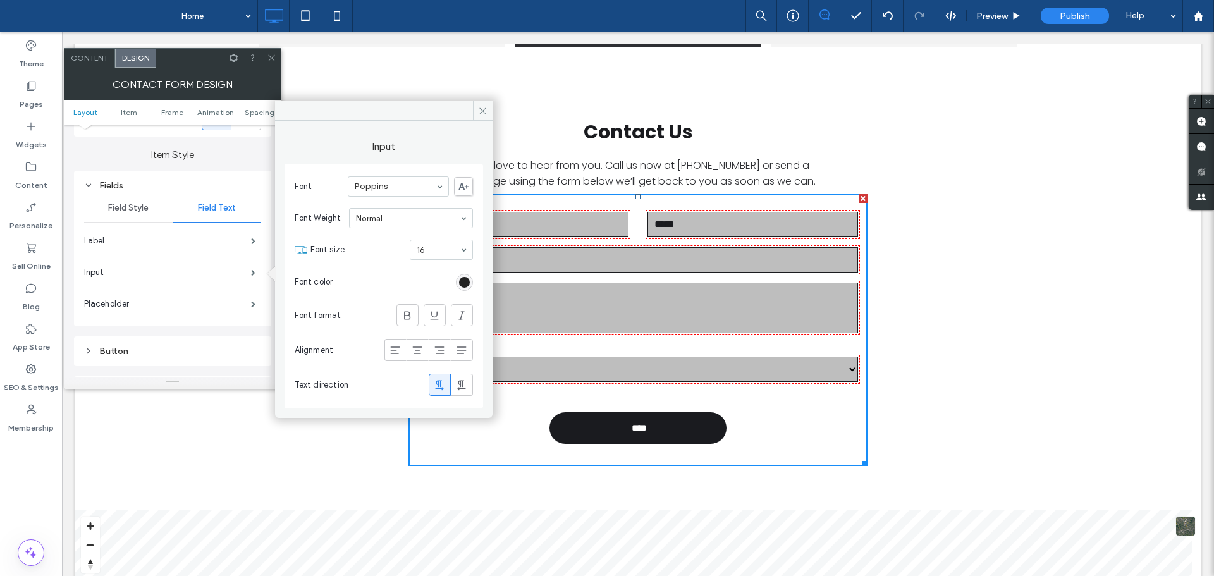
click at [463, 279] on div "rgb(0, 0, 0)" at bounding box center [464, 282] width 11 height 11
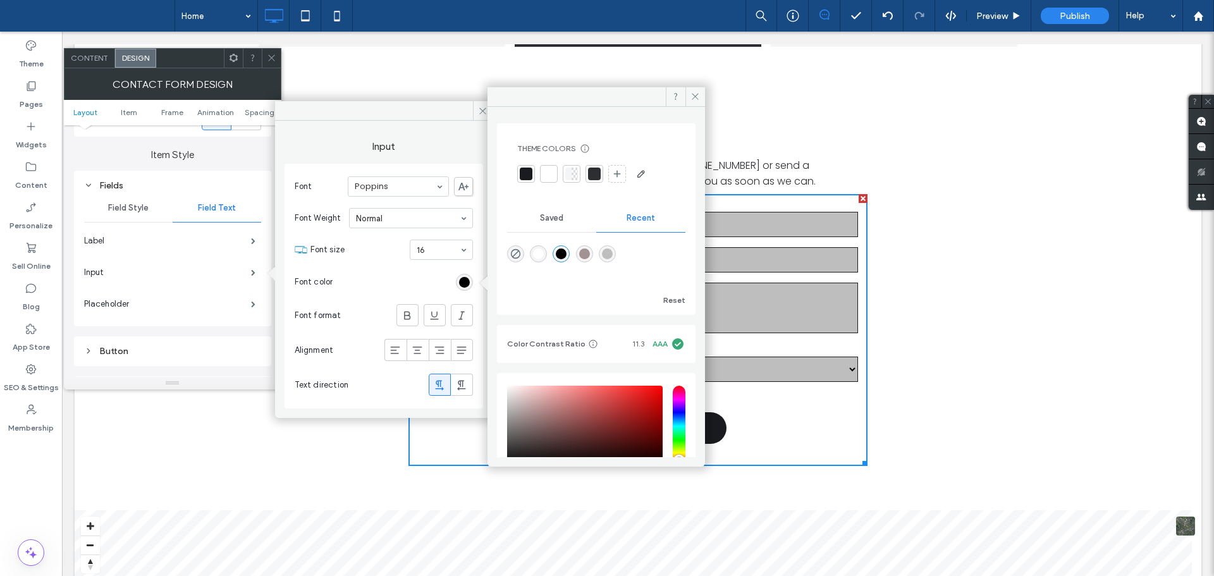
click at [536, 255] on div "rgba(255, 255, 255, 1)" at bounding box center [538, 254] width 11 height 11
type input "*******"
drag, startPoint x: 229, startPoint y: 329, endPoint x: 200, endPoint y: 285, distance: 53.0
click at [228, 329] on div "Item Style Fields Field Style Field Text Label Input Placeholder Button Images" at bounding box center [172, 271] width 197 height 269
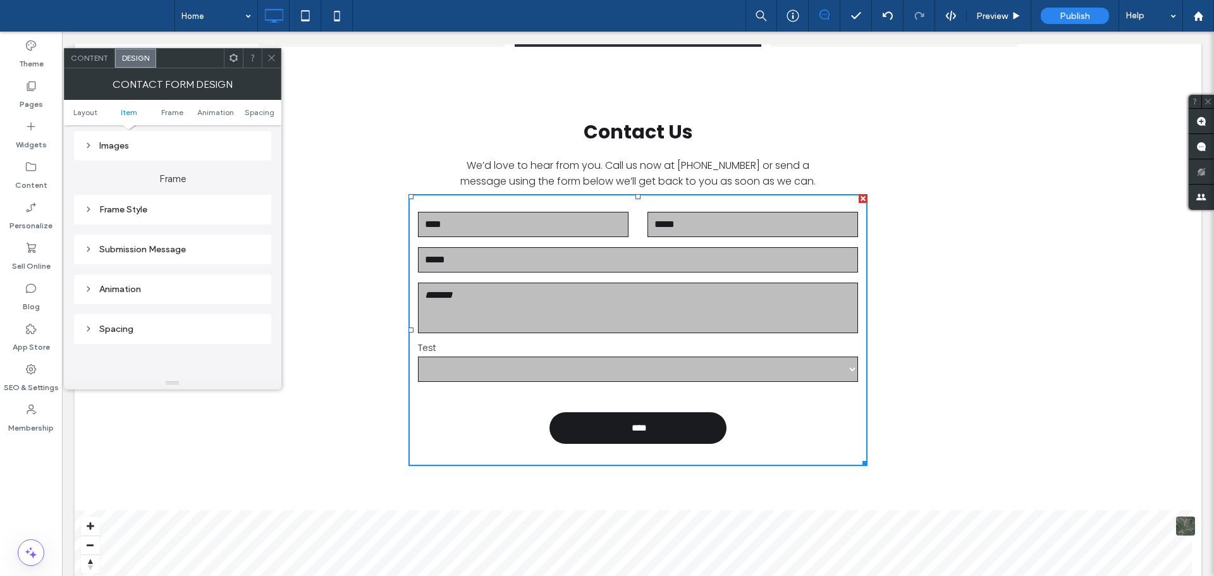
scroll to position [443, 0]
click at [181, 238] on div "Submission Message" at bounding box center [172, 242] width 177 height 11
click at [170, 199] on div "Frame Style" at bounding box center [172, 202] width 177 height 11
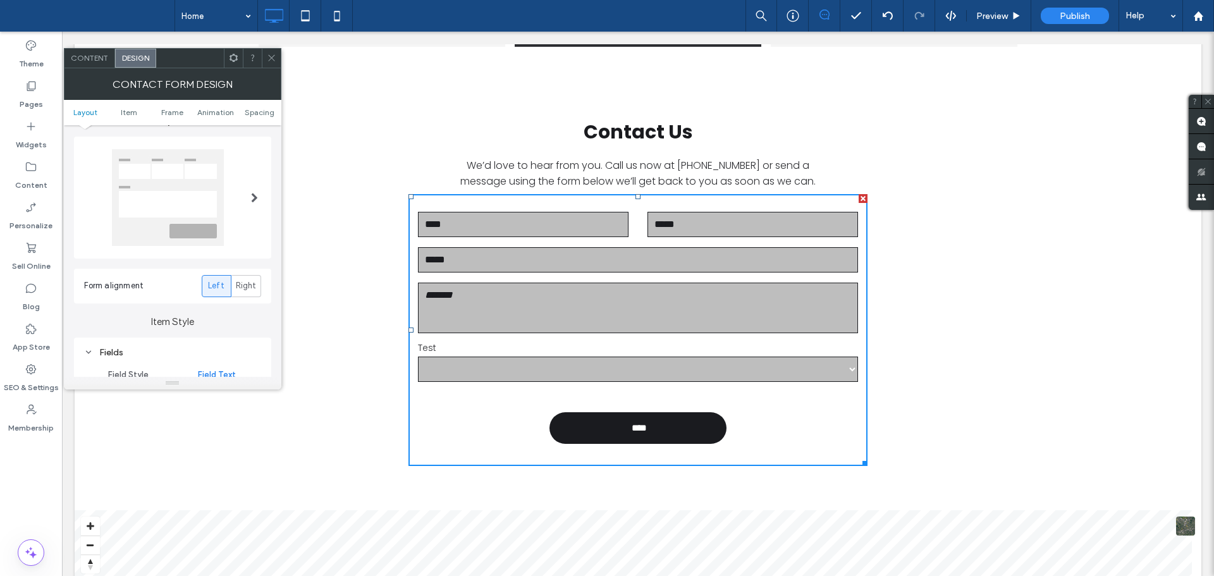
scroll to position [126, 0]
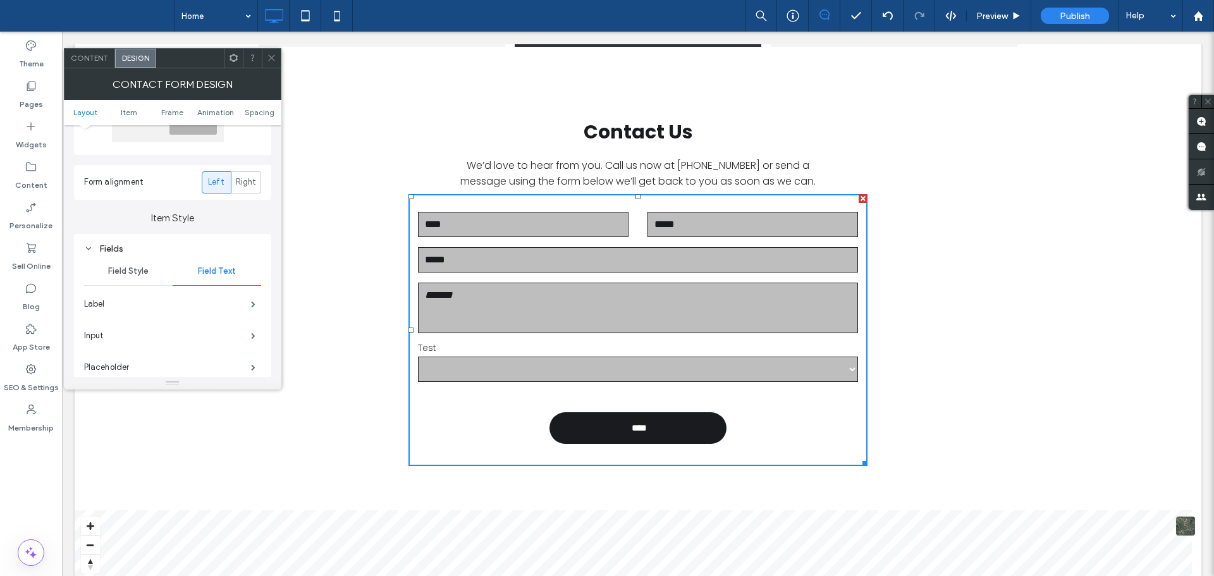
click at [136, 271] on span "Field Style" at bounding box center [128, 271] width 40 height 10
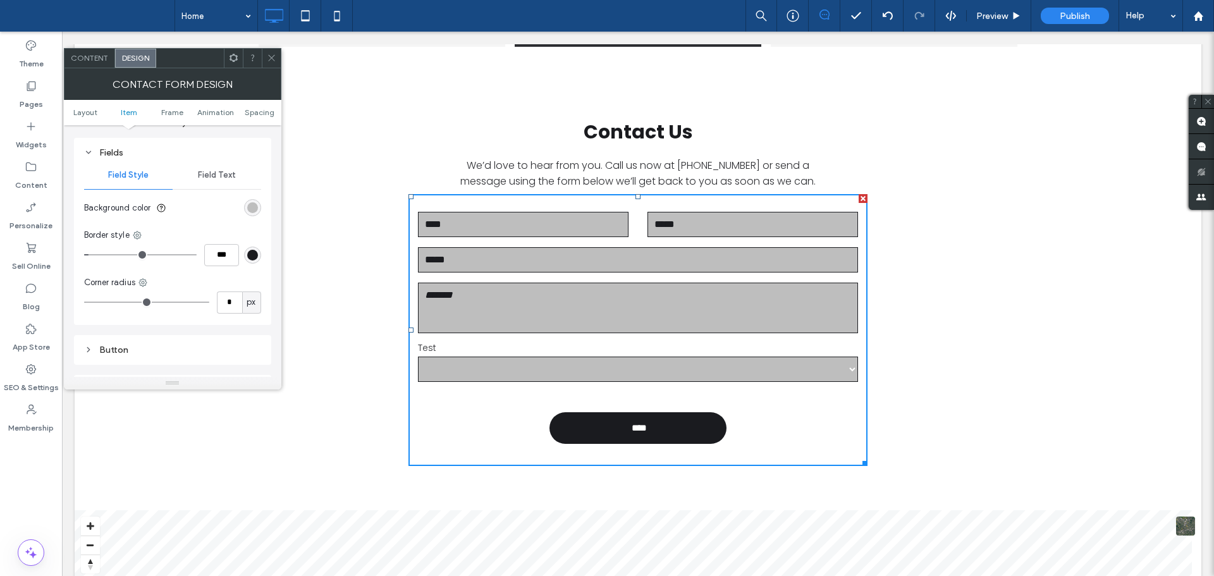
scroll to position [253, 0]
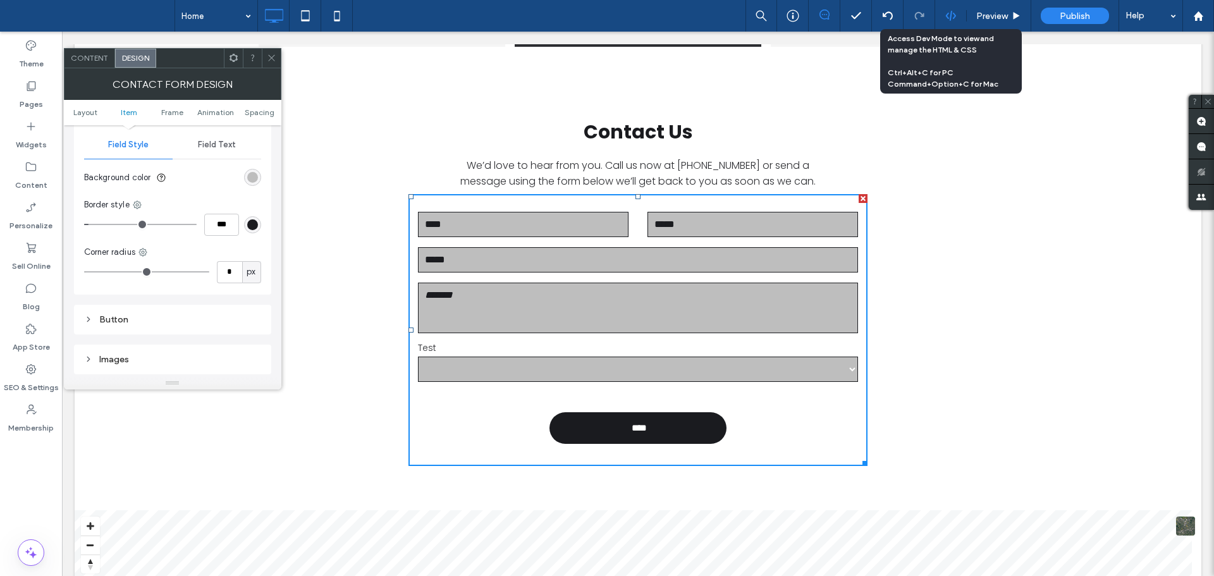
click at [952, 12] on use at bounding box center [950, 16] width 10 height 10
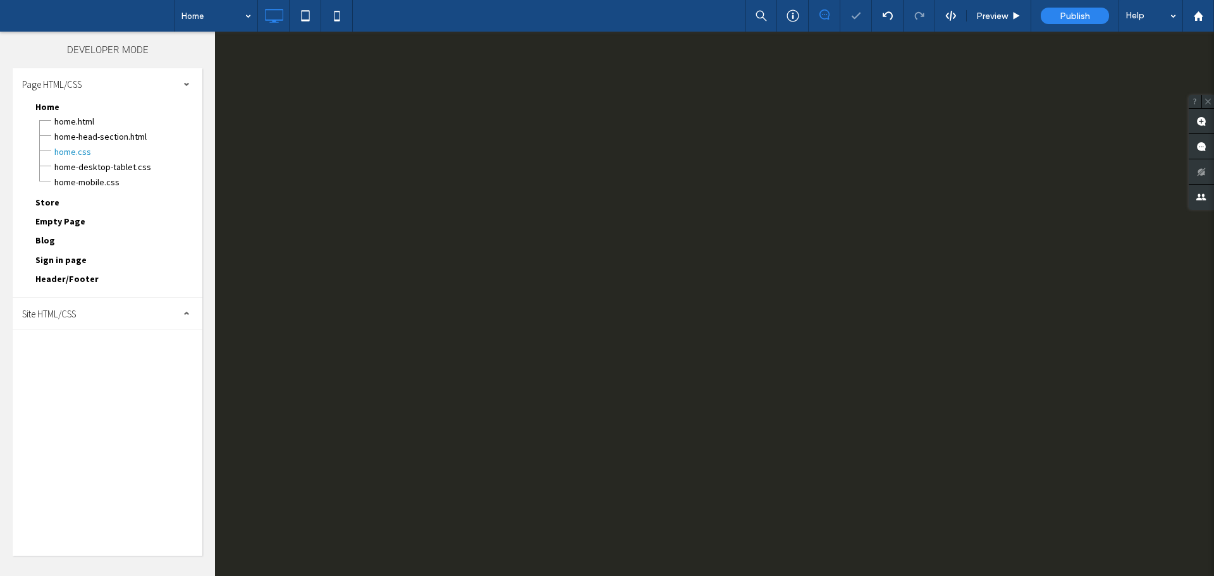
scroll to position [0, 0]
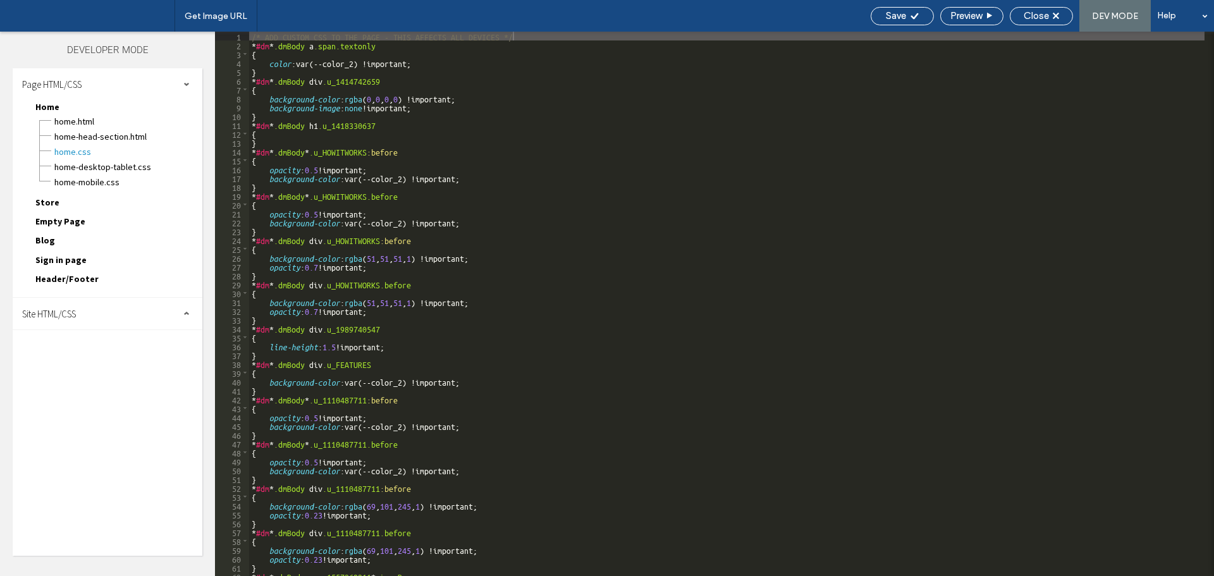
click at [138, 308] on div "Site HTML/CSS" at bounding box center [108, 314] width 190 height 32
click at [108, 371] on span "site.css" at bounding box center [131, 368] width 144 height 13
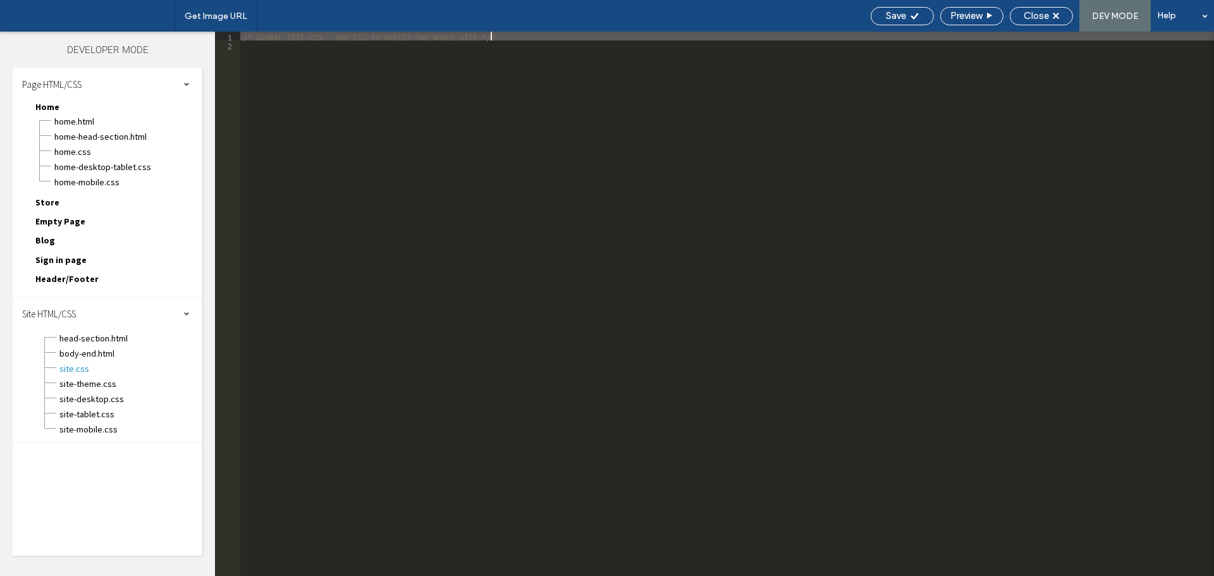
click at [510, 384] on div "/* GLOBAL SITE CSS - ADD CSS TO AFFECT THE WHOLE SITE */" at bounding box center [727, 313] width 974 height 562
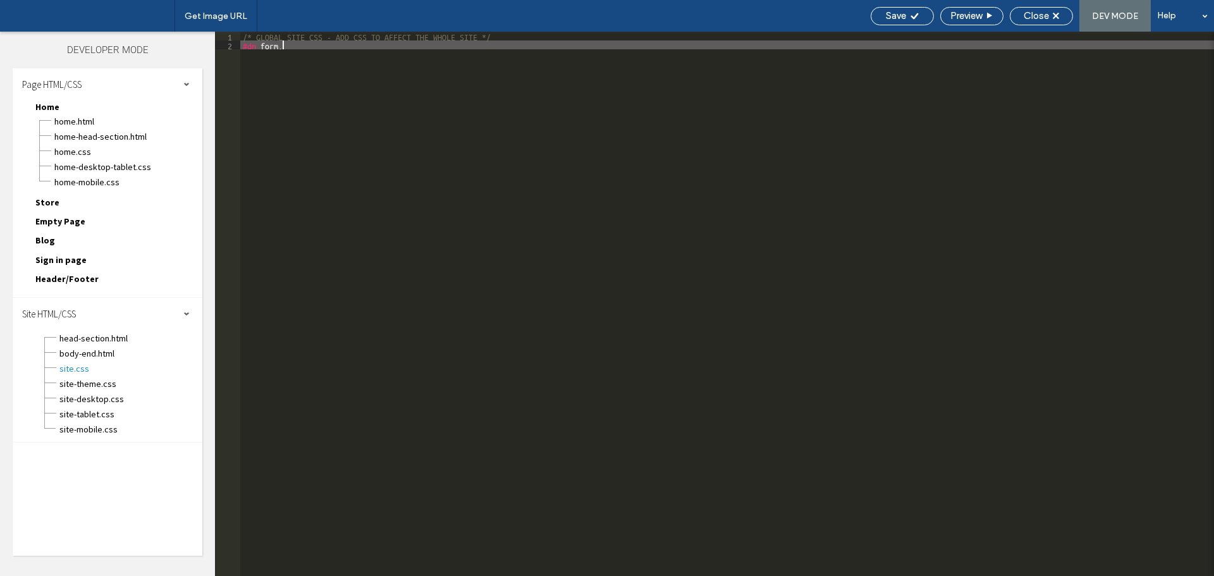
paste textarea
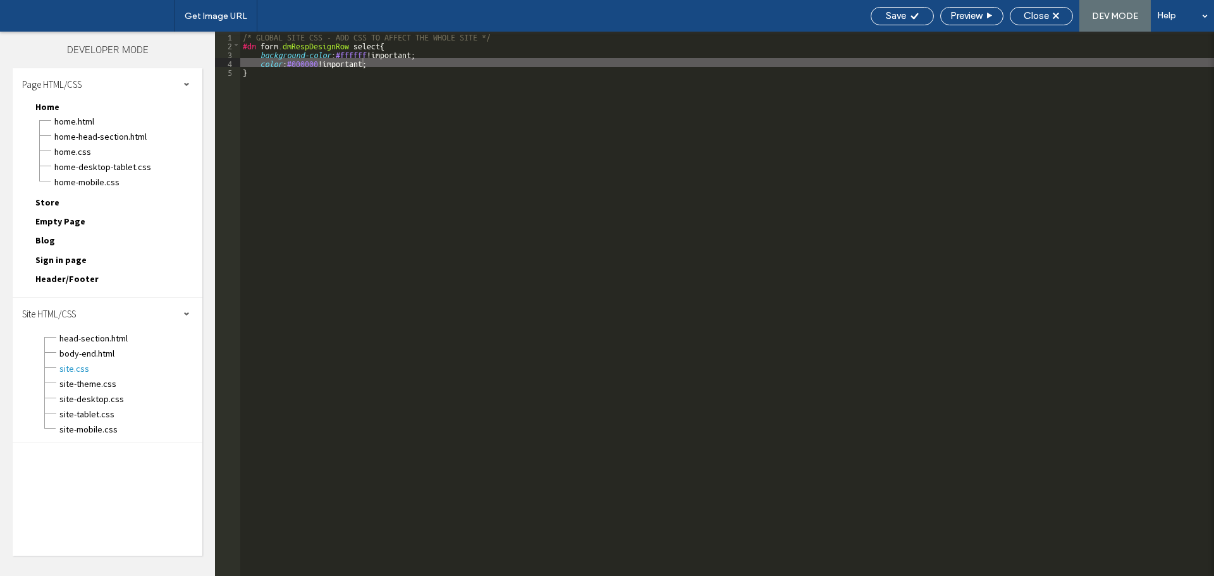
scroll to position [0, 0]
drag, startPoint x: 397, startPoint y: 48, endPoint x: 392, endPoint y: 54, distance: 8.1
click at [397, 51] on div "/* GLOBAL SITE CSS - ADD CSS TO AFFECT THE WHOLE SITE */ #dm form .dmRespDesign…" at bounding box center [727, 313] width 974 height 562
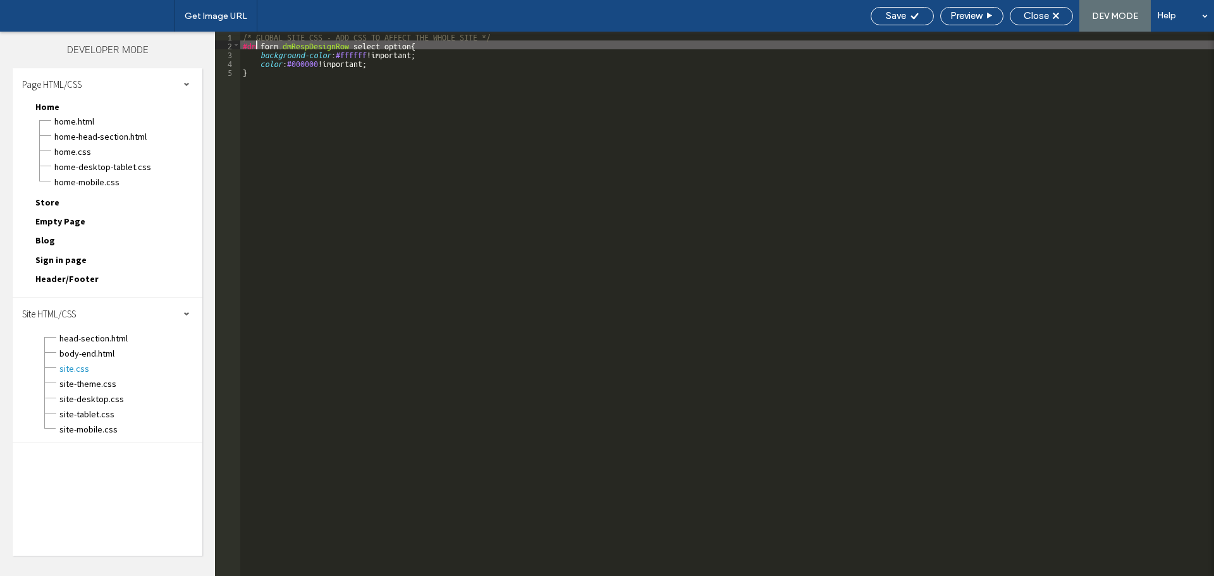
click at [256, 46] on div "/* GLOBAL SITE CSS - ADD CSS TO AFFECT THE WHOLE SITE */ #dm form .dmRespDesign…" at bounding box center [727, 313] width 974 height 562
click at [391, 44] on div "/* GLOBAL SITE CSS - ADD CSS TO AFFECT THE WHOLE SITE */ #dm * .dmBody form .dm…" at bounding box center [727, 313] width 974 height 562
click at [443, 44] on div "/* GLOBAL SITE CSS - ADD CSS TO AFFECT THE WHOLE SITE */ #dm * .dmBody form .dm…" at bounding box center [727, 313] width 974 height 562
paste textarea
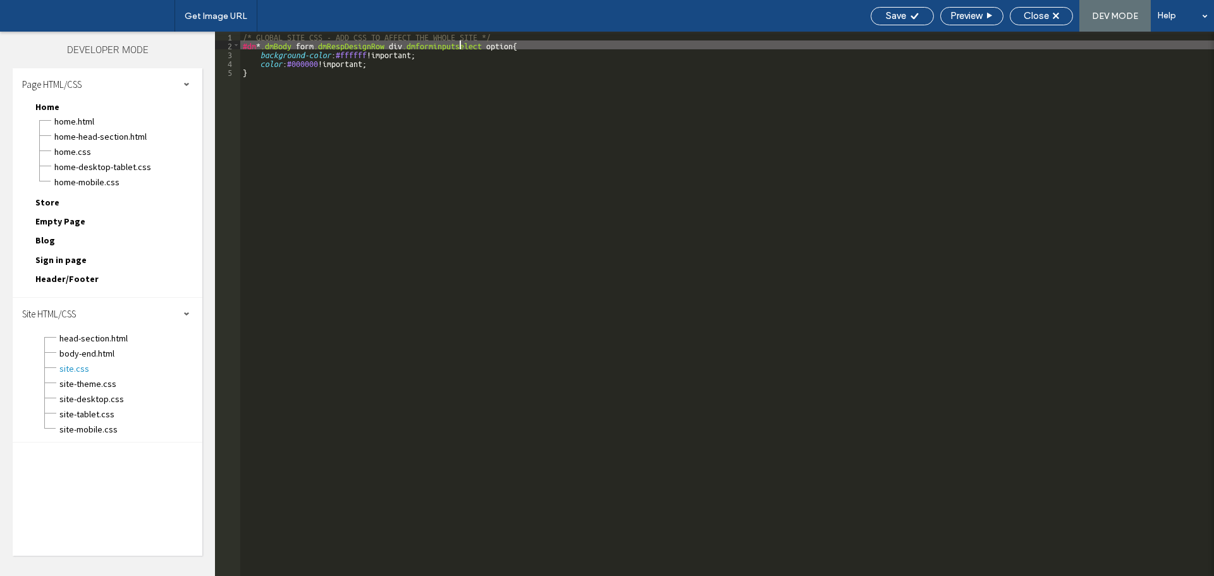
type textarea "**"
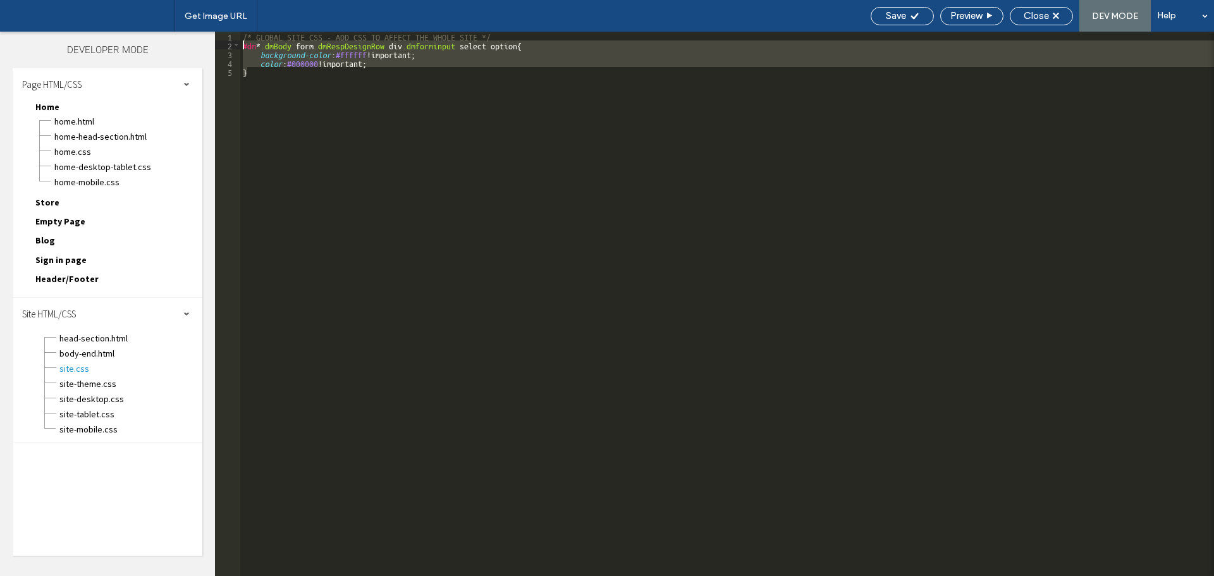
drag, startPoint x: 255, startPoint y: 77, endPoint x: 222, endPoint y: 46, distance: 46.1
click at [223, 46] on div "** 1 2 3 4 5 /* GLOBAL SITE CSS - ADD CSS TO AFFECT THE WHOLE SITE */ #dm * .dm…" at bounding box center [714, 304] width 999 height 544
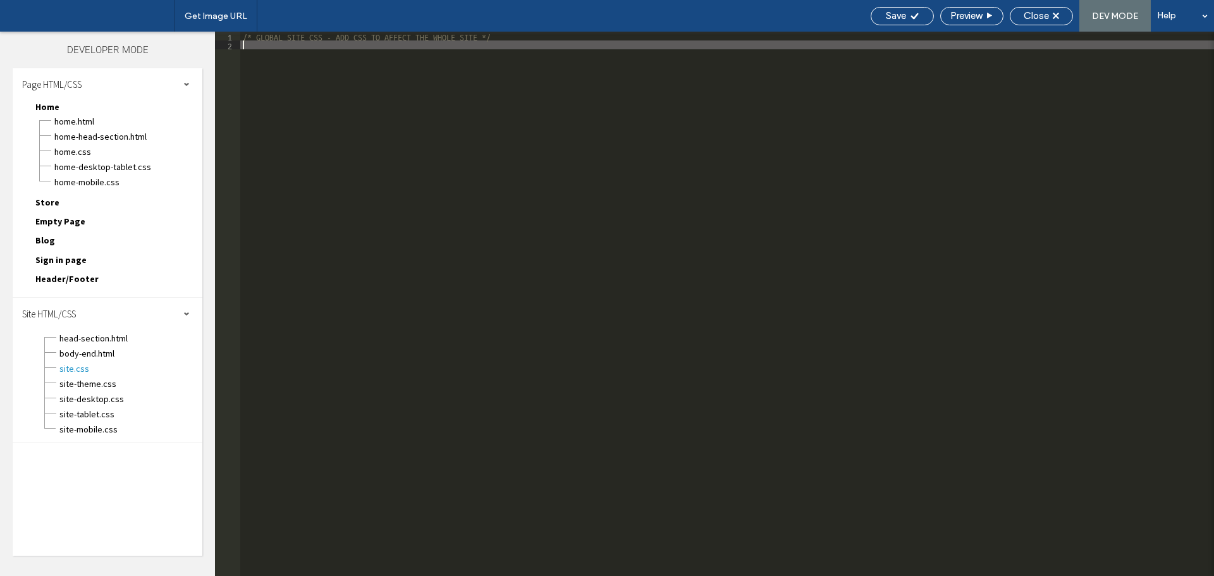
click at [562, 66] on div "/* GLOBAL SITE CSS - ADD CSS TO AFFECT THE WHOLE SITE */" at bounding box center [727, 313] width 974 height 562
